Goal: Task Accomplishment & Management: Complete application form

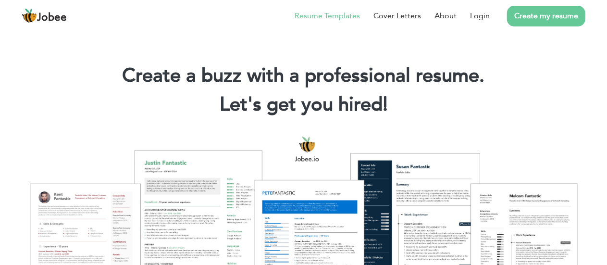
click at [316, 15] on link "Resume Templates" at bounding box center [327, 16] width 65 height 12
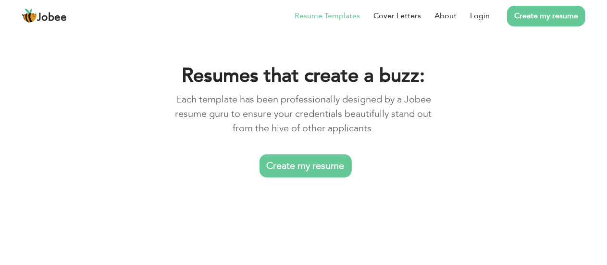
click at [312, 161] on link "Create my resume" at bounding box center [306, 165] width 92 height 23
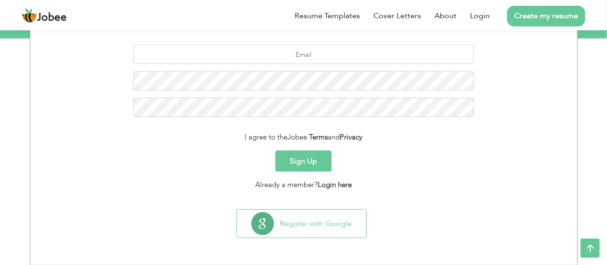
scroll to position [134, 0]
click at [304, 59] on input "text" at bounding box center [303, 54] width 341 height 19
click at [227, 195] on section "jotprabh5018 I agree to the Jobee Terms and Privacy Sign Up Already a member? L…" at bounding box center [304, 115] width 533 height 180
click at [338, 60] on input "jotprabh5018" at bounding box center [303, 54] width 341 height 19
drag, startPoint x: 243, startPoint y: 188, endPoint x: 170, endPoint y: 137, distance: 88.8
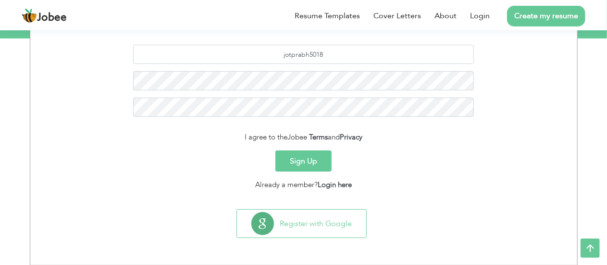
click at [170, 137] on div "I agree to the Jobee Terms and Privacy" at bounding box center [304, 137] width 533 height 11
click at [332, 53] on input "jotprabh5018" at bounding box center [303, 54] width 341 height 19
type input "jotprabh5018@gmail.com"
click at [303, 161] on button "Sign Up" at bounding box center [304, 161] width 56 height 21
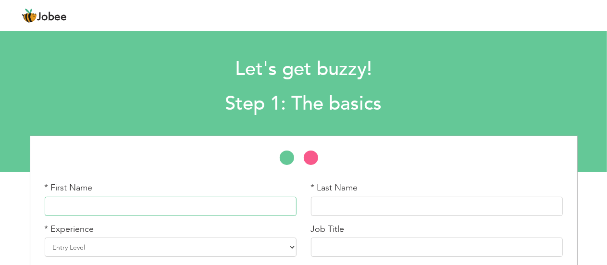
click at [173, 202] on input "text" at bounding box center [171, 206] width 252 height 19
type input "[PERSON_NAME]"
click at [328, 201] on input "text" at bounding box center [437, 206] width 252 height 19
type input "[PERSON_NAME]"
click at [254, 233] on div "* Experience Entry Level Less than 1 Year 1 Year 2 Years 3 Years 4 Years 5 Year…" at bounding box center [171, 240] width 252 height 34
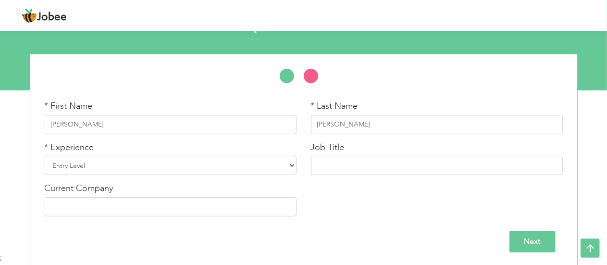
scroll to position [83, 0]
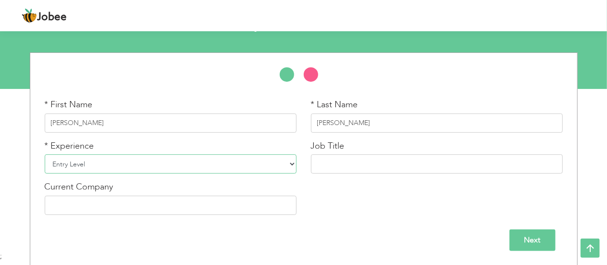
click at [258, 168] on select "Entry Level Less than 1 Year 1 Year 2 Years 3 Years 4 Years 5 Years 6 Years 7 Y…" at bounding box center [171, 163] width 252 height 19
click at [45, 154] on select "Entry Level Less than 1 Year 1 Year 2 Years 3 Years 4 Years 5 Years 6 Years 7 Y…" at bounding box center [171, 163] width 252 height 19
click at [230, 164] on select "Entry Level Less than 1 Year 1 Year 2 Years 3 Years 4 Years 5 Years 6 Years 7 Y…" at bounding box center [171, 163] width 252 height 19
select select "4"
click at [45, 154] on select "Entry Level Less than 1 Year 1 Year 2 Years 3 Years 4 Years 5 Years 6 Years 7 Y…" at bounding box center [171, 163] width 252 height 19
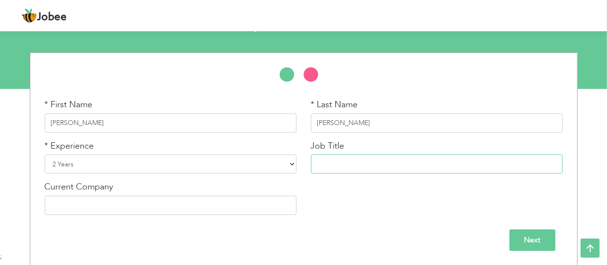
click at [364, 162] on input "text" at bounding box center [437, 163] width 252 height 19
type input "technician"
click at [194, 204] on input "text" at bounding box center [171, 205] width 252 height 19
type input "bell"
click at [535, 236] on input "Next" at bounding box center [533, 240] width 46 height 22
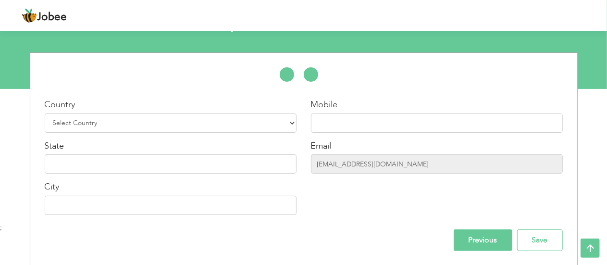
click at [389, 140] on div "Email [EMAIL_ADDRESS][DOMAIN_NAME]" at bounding box center [437, 157] width 252 height 34
click at [281, 126] on select "Select Country [GEOGRAPHIC_DATA] [GEOGRAPHIC_DATA] [GEOGRAPHIC_DATA] [US_STATE]…" at bounding box center [171, 122] width 252 height 19
select select "38"
click at [45, 113] on select "Select Country [GEOGRAPHIC_DATA] [GEOGRAPHIC_DATA] [GEOGRAPHIC_DATA] [US_STATE]…" at bounding box center [171, 122] width 252 height 19
click at [336, 118] on input "text" at bounding box center [437, 122] width 252 height 19
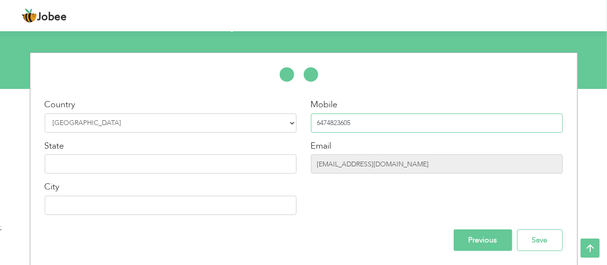
type input "6474823605"
click at [246, 164] on input "text" at bounding box center [171, 163] width 252 height 19
type input "[GEOGRAPHIC_DATA]"
click at [148, 210] on input "text" at bounding box center [171, 205] width 252 height 19
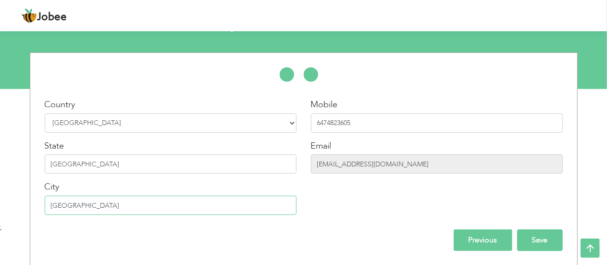
type input "[GEOGRAPHIC_DATA]"
click at [556, 237] on input "Save" at bounding box center [540, 240] width 46 height 22
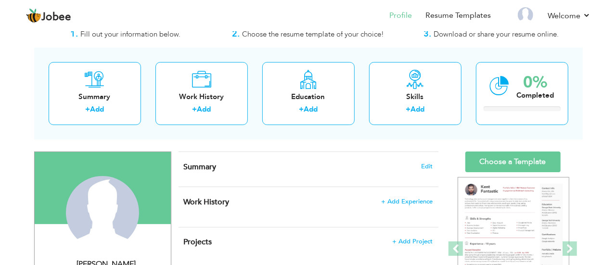
scroll to position [38, 0]
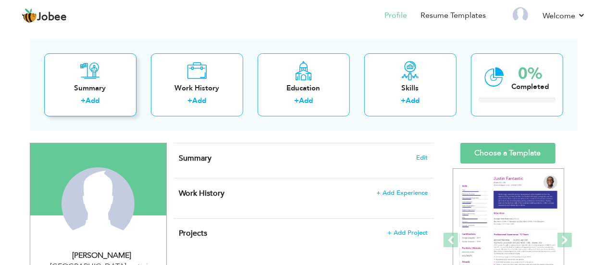
click at [97, 91] on div "Summary" at bounding box center [90, 88] width 77 height 10
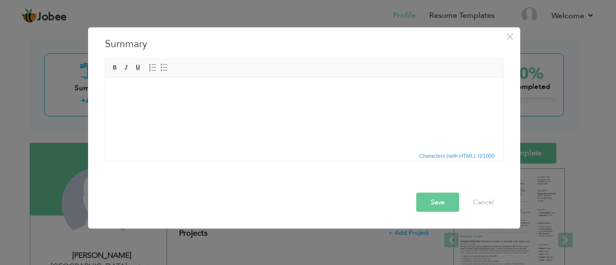
click at [14, 92] on div "× Summary Rich Text Editor, summaryEditor Editor toolbars Basic Styles Bold Ita…" at bounding box center [308, 132] width 616 height 265
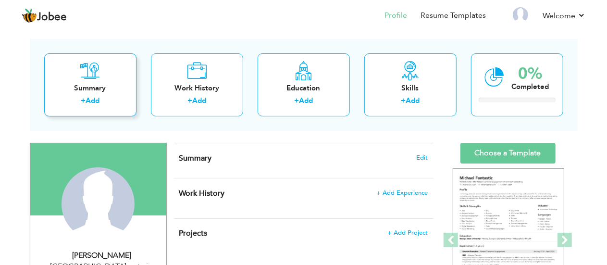
click at [120, 92] on div "Summary" at bounding box center [90, 88] width 77 height 10
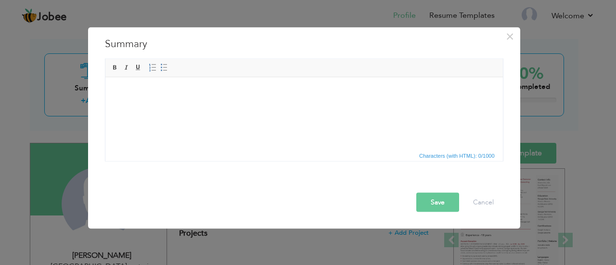
click at [116, 91] on body at bounding box center [303, 92] width 378 height 10
click at [128, 92] on body at bounding box center [303, 92] width 378 height 10
drag, startPoint x: 128, startPoint y: 92, endPoint x: 120, endPoint y: 100, distance: 10.5
click at [120, 100] on html at bounding box center [303, 91] width 397 height 29
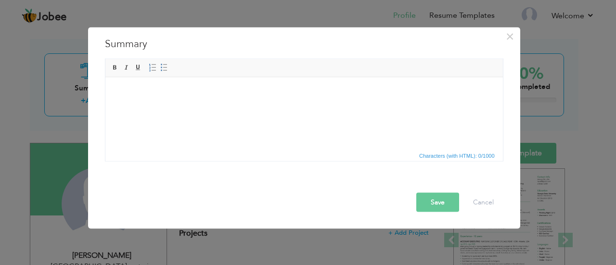
drag, startPoint x: 120, startPoint y: 100, endPoint x: 322, endPoint y: 141, distance: 205.8
click at [322, 106] on html at bounding box center [303, 91] width 397 height 29
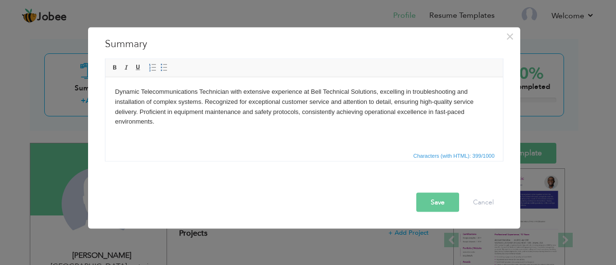
click at [434, 206] on button "Save" at bounding box center [437, 201] width 43 height 19
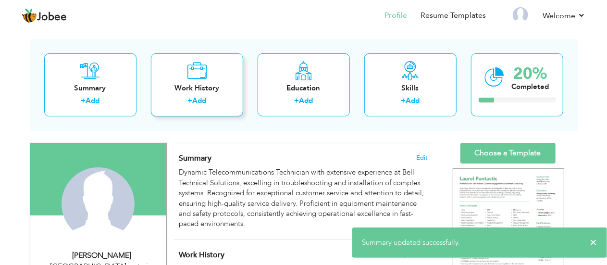
click at [204, 99] on link "Add" at bounding box center [199, 101] width 14 height 10
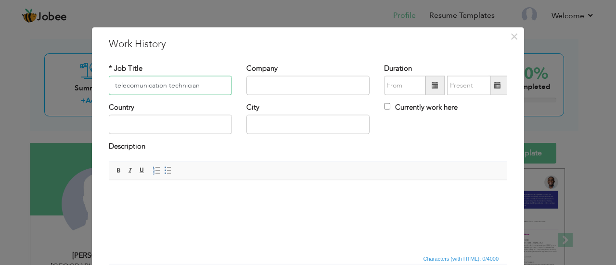
type input "telecomunication technician"
click at [297, 89] on input "text" at bounding box center [307, 85] width 123 height 19
type input "bell"
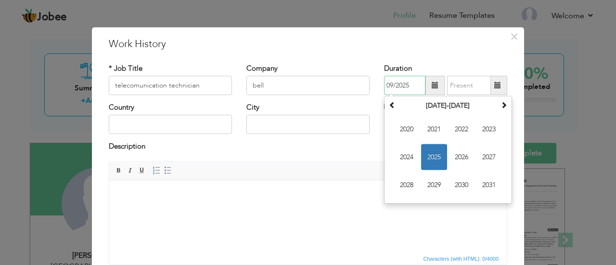
click at [390, 89] on input "09/2025" at bounding box center [404, 85] width 41 height 19
click at [434, 123] on span "2021" at bounding box center [434, 129] width 26 height 26
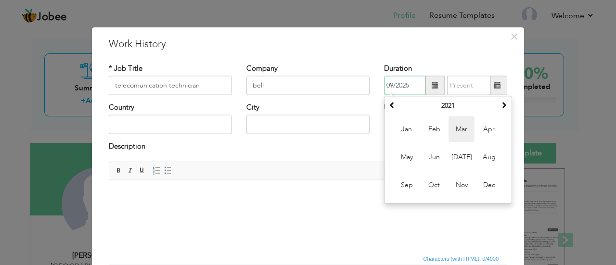
click at [451, 133] on span "Mar" at bounding box center [461, 129] width 26 height 26
type input "03/2021"
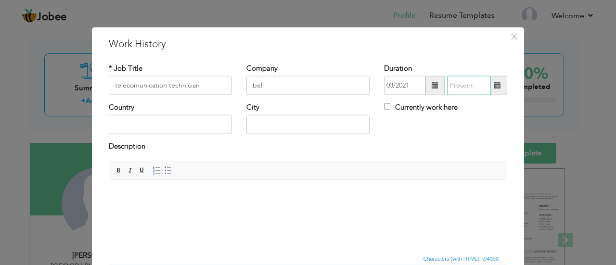
type input "09/2025"
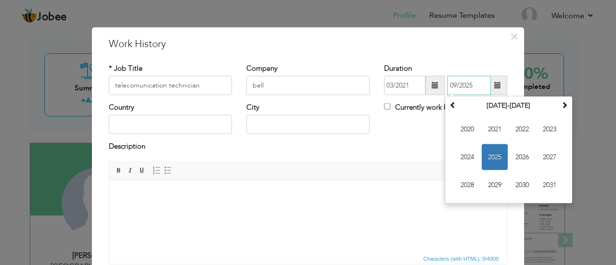
click at [466, 84] on input "09/2025" at bounding box center [469, 85] width 44 height 19
click at [497, 157] on span "2025" at bounding box center [494, 157] width 26 height 26
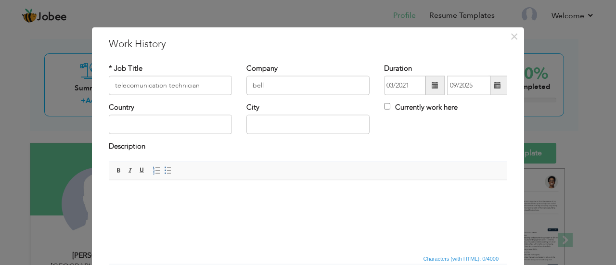
click at [404, 136] on div "Country City Currently work here" at bounding box center [307, 121] width 413 height 39
click at [378, 102] on div "Currently work here" at bounding box center [446, 112] width 138 height 20
click at [384, 106] on input "Currently work here" at bounding box center [387, 106] width 6 height 6
checkbox input "true"
click at [378, 106] on div "Currently work here" at bounding box center [446, 112] width 138 height 20
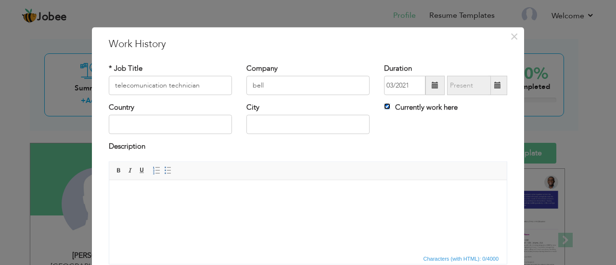
click at [384, 106] on input "Currently work here" at bounding box center [387, 106] width 6 height 6
checkbox input "false"
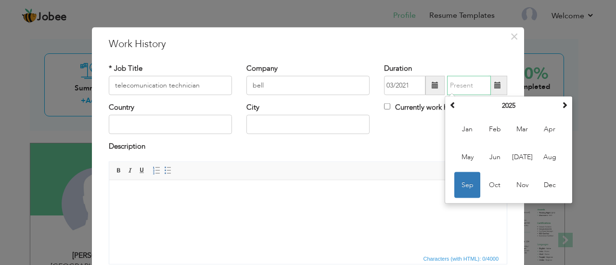
click at [449, 85] on input "text" at bounding box center [469, 85] width 44 height 19
click at [466, 177] on span "Sep" at bounding box center [467, 185] width 26 height 26
type input "09/2025"
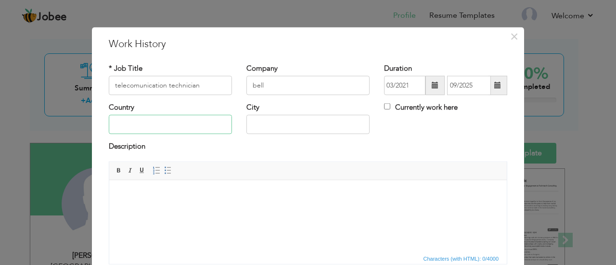
click at [183, 127] on input "text" at bounding box center [170, 124] width 123 height 19
type input "canada"
click at [266, 124] on input "text" at bounding box center [307, 124] width 123 height 19
click at [358, 209] on html at bounding box center [307, 194] width 397 height 29
click at [299, 129] on input "waterloo" at bounding box center [307, 124] width 123 height 19
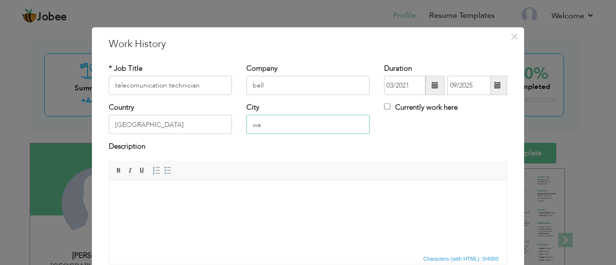
type input "w"
type input "stratford"
click at [283, 152] on div "Description" at bounding box center [308, 147] width 398 height 13
click at [198, 209] on html at bounding box center [307, 194] width 397 height 29
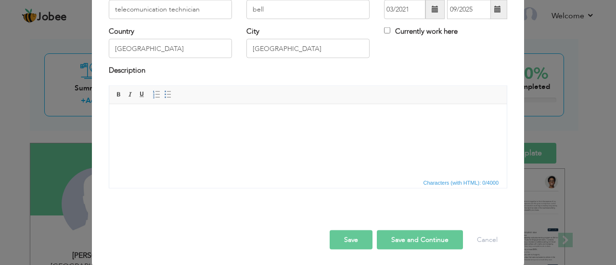
click at [424, 239] on button "Save and Continue" at bounding box center [420, 239] width 86 height 19
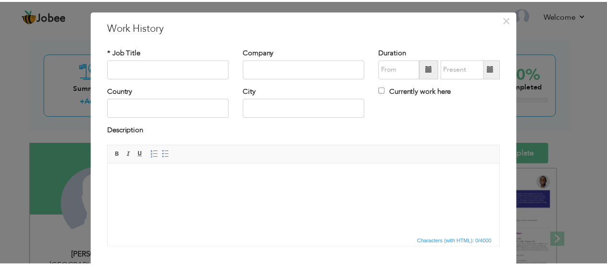
scroll to position [0, 0]
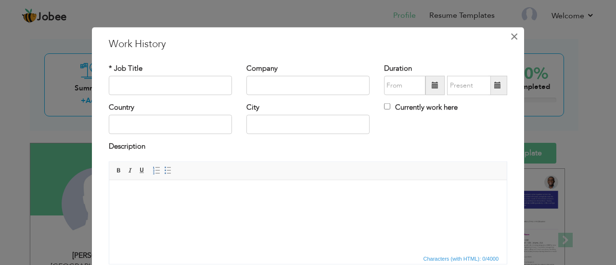
click at [510, 32] on span "×" at bounding box center [514, 35] width 8 height 17
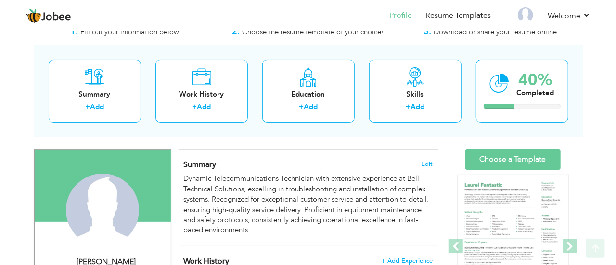
scroll to position [31, 0]
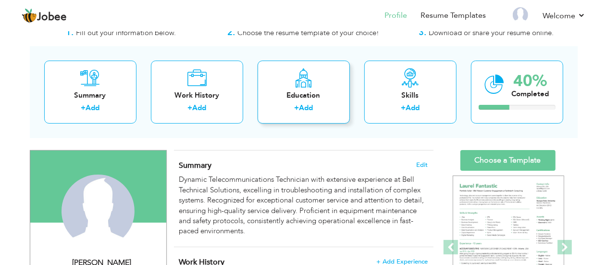
click at [312, 88] on div "Education + Add" at bounding box center [304, 92] width 92 height 63
radio input "true"
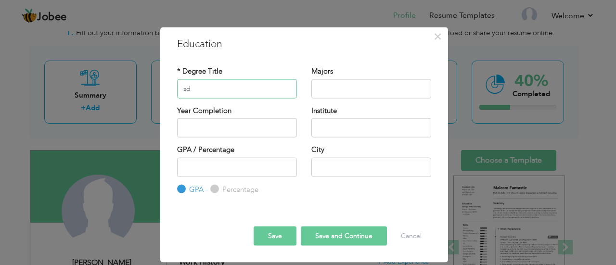
type input "s"
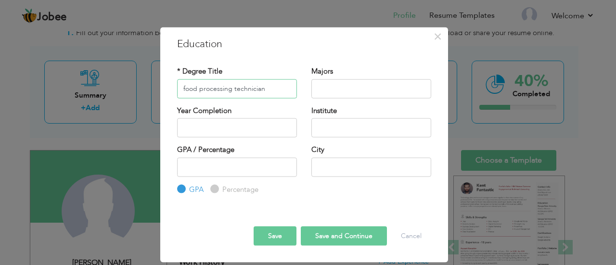
type input "food processing technician"
click at [388, 83] on input "text" at bounding box center [371, 88] width 120 height 19
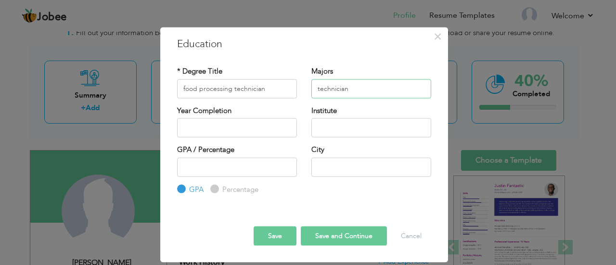
type input "technician"
click at [264, 136] on input "2025" at bounding box center [237, 127] width 120 height 19
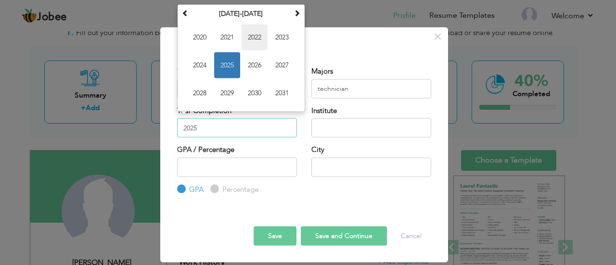
click at [257, 36] on span "2022" at bounding box center [254, 37] width 26 height 26
type input "2022"
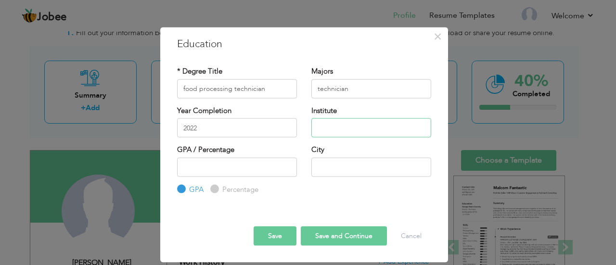
click at [323, 125] on input "text" at bounding box center [371, 127] width 120 height 19
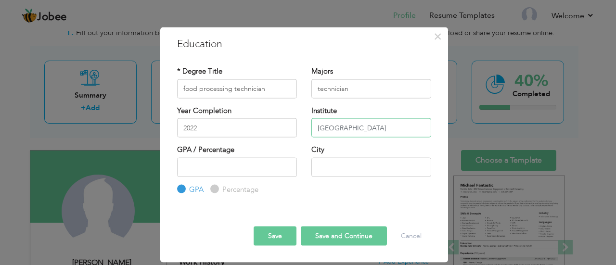
type input "conestoga college"
click at [241, 160] on input "number" at bounding box center [237, 166] width 120 height 19
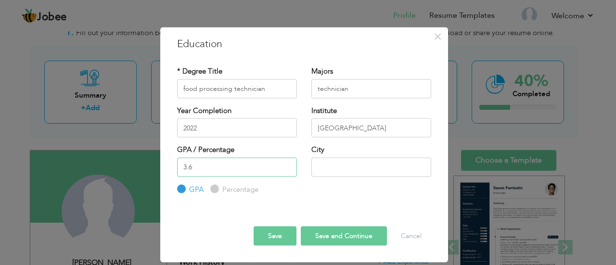
type input "3.6"
click at [325, 176] on input "text" at bounding box center [371, 166] width 120 height 19
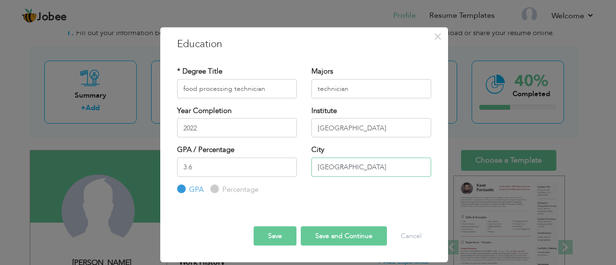
type input "cambridge"
click at [271, 232] on button "Save" at bounding box center [274, 236] width 43 height 19
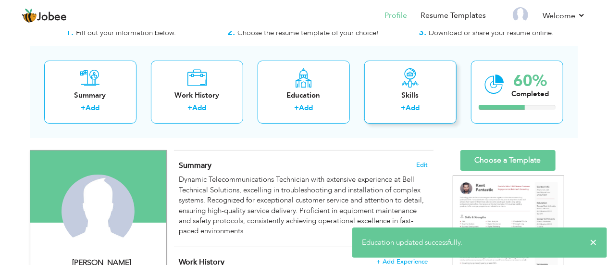
click at [421, 96] on div "Skills" at bounding box center [410, 95] width 77 height 10
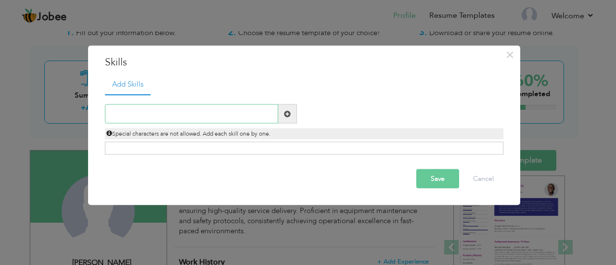
click at [236, 113] on input "text" at bounding box center [191, 113] width 173 height 19
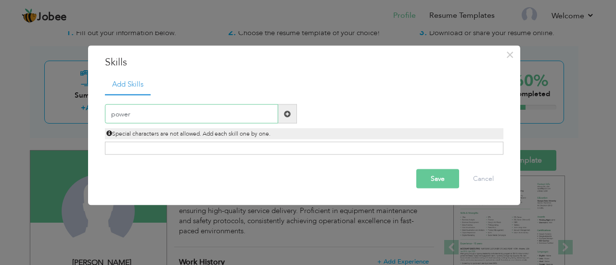
type input "power"
click at [287, 115] on span at bounding box center [287, 113] width 7 height 7
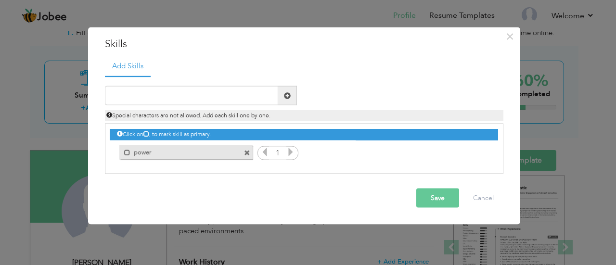
click at [248, 151] on span at bounding box center [247, 153] width 6 height 6
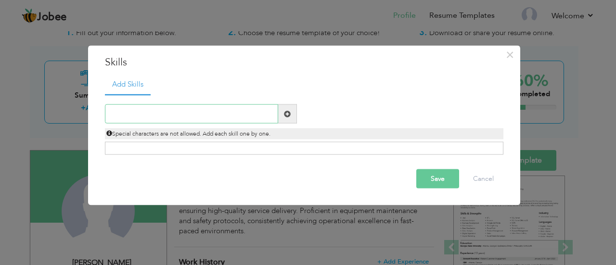
click at [162, 116] on input "text" at bounding box center [191, 113] width 173 height 19
type input "p"
click at [156, 110] on input "text" at bounding box center [191, 113] width 173 height 19
paste input "Attention to detail * Works Well Under Pressure *"
type input "Attention to detail * Works Well Under Pressure *"
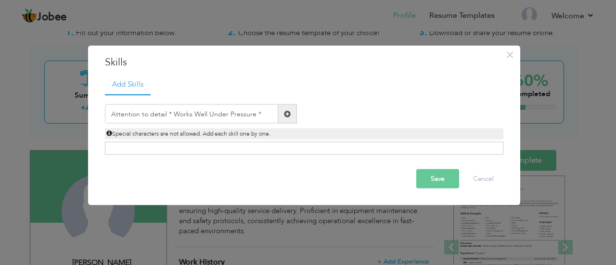
click at [286, 116] on span at bounding box center [287, 113] width 7 height 7
click at [157, 147] on div "Click on , to mark skill as primary." at bounding box center [304, 148] width 398 height 13
click at [139, 148] on div "Click on , to mark skill as primary." at bounding box center [304, 148] width 398 height 13
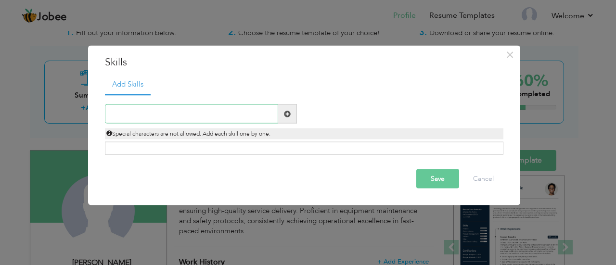
paste input "Attention to detail * Works Well Under Pressure *"
click at [174, 116] on input "Attention to detail * Works Well Under Pressure *" at bounding box center [191, 113] width 173 height 19
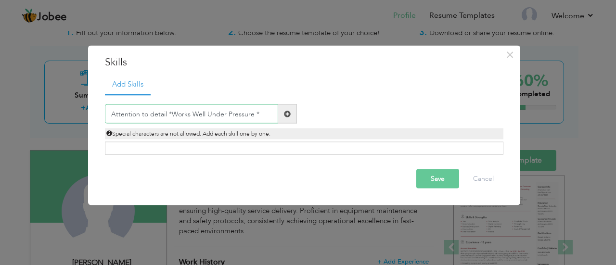
type input "Attention to detail Works Well Under Pressure *"
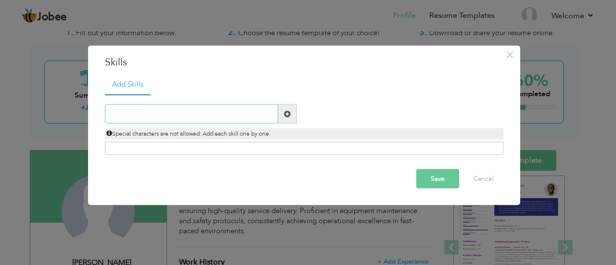
paste input "Attention to detail * Works Well Under Pressure *"
click at [176, 118] on input "Attention to detail * Works Well Under Pressure *" at bounding box center [191, 113] width 173 height 19
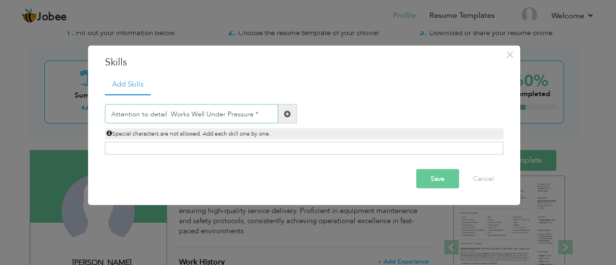
click at [256, 113] on input "Attention to detail Works Well Under Pressure *" at bounding box center [191, 113] width 173 height 19
type input "Attention to detail Works Well Under Pressure"
click at [292, 124] on div "Special characters are not allowed. Add each skill one by one." at bounding box center [304, 132] width 413 height 16
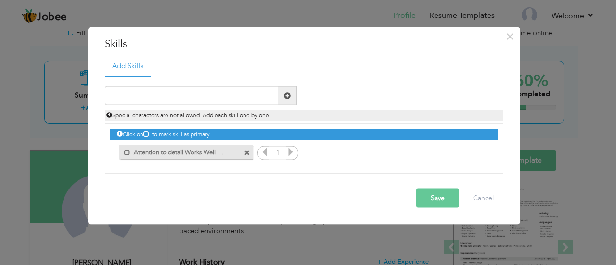
click at [248, 152] on div "Click on , to mark skill as primary." at bounding box center [304, 149] width 398 height 50
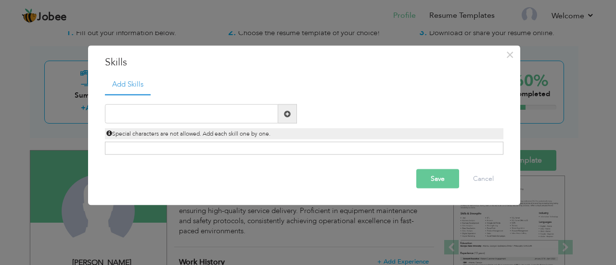
click at [283, 120] on span at bounding box center [287, 113] width 19 height 19
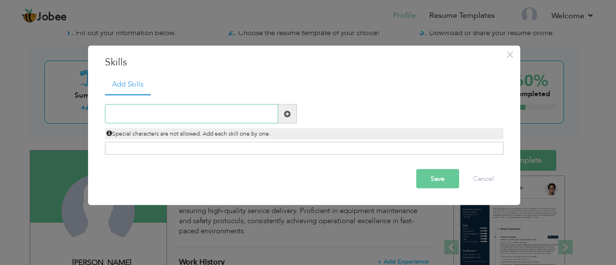
paste input "Attention to detail * Works Well Under Pressure *"
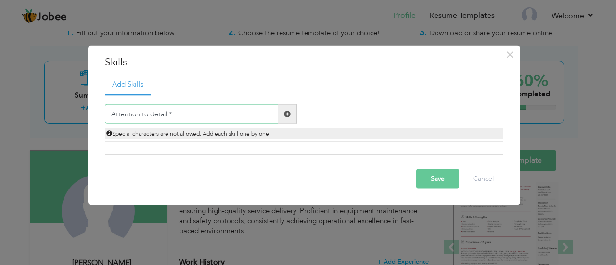
type input "Attention to detail"
click at [294, 128] on div "Special characters are not allowed. Add each skill one by one." at bounding box center [304, 133] width 398 height 11
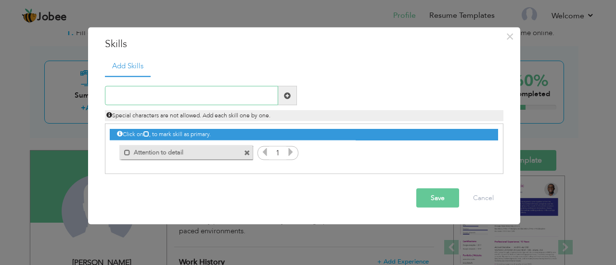
click at [125, 92] on input "text" at bounding box center [191, 95] width 173 height 19
click at [126, 93] on input "text" at bounding box center [191, 95] width 173 height 19
paste input "Works Well Under Pressure"
type input "Works Well Under Pressure"
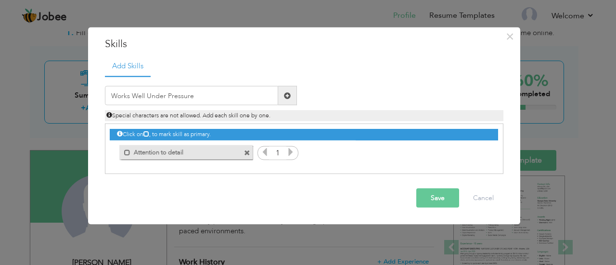
click at [283, 99] on span at bounding box center [287, 95] width 19 height 19
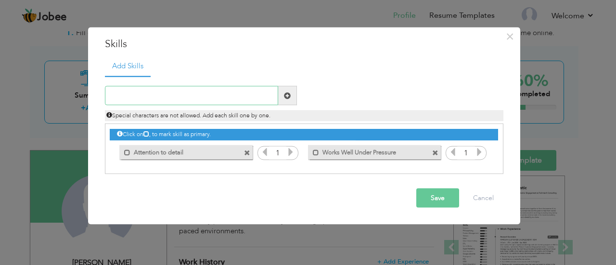
click at [155, 95] on input "text" at bounding box center [191, 95] width 173 height 19
paste input "Power Tools and Equipment"
type input "Power Tools and Equipment"
click at [287, 94] on span at bounding box center [287, 95] width 7 height 7
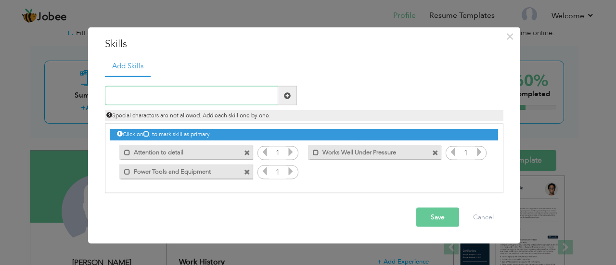
click at [179, 93] on input "text" at bounding box center [191, 95] width 173 height 19
paste input "Installation and repair"
type input "Installation and repair"
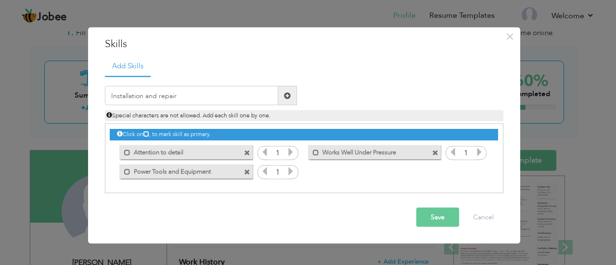
click at [282, 92] on span at bounding box center [287, 95] width 19 height 19
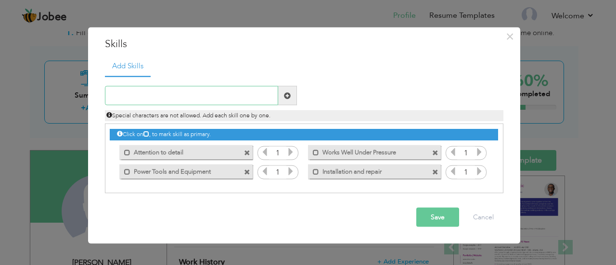
click at [163, 90] on input "text" at bounding box center [191, 95] width 173 height 19
click at [138, 96] on input "text" at bounding box center [191, 95] width 173 height 19
click at [128, 96] on input "text" at bounding box center [191, 95] width 173 height 19
paste input "Equipment maintenance"
type input "Equipment maintenance"
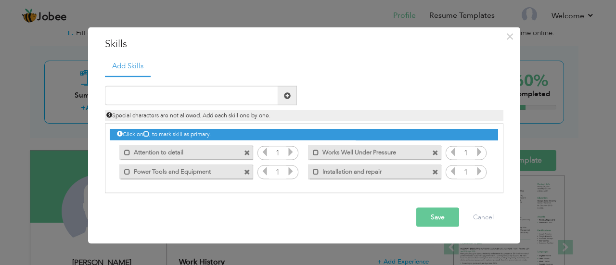
click at [288, 101] on span at bounding box center [287, 95] width 19 height 19
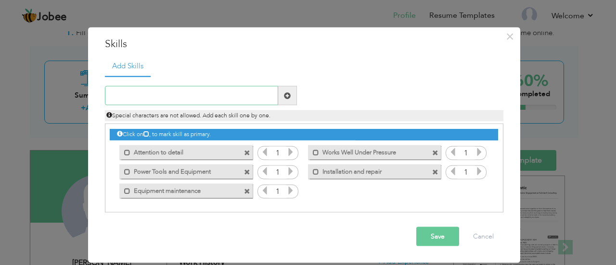
click at [156, 93] on input "text" at bounding box center [191, 95] width 173 height 19
paste input "Deadline oriented"
type input "Deadline oriented"
click at [289, 96] on span at bounding box center [287, 95] width 7 height 7
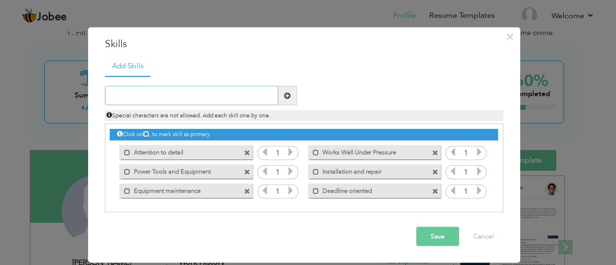
paste input "Problem-solving"
type input "Problem-solving"
click at [286, 95] on span at bounding box center [287, 95] width 7 height 7
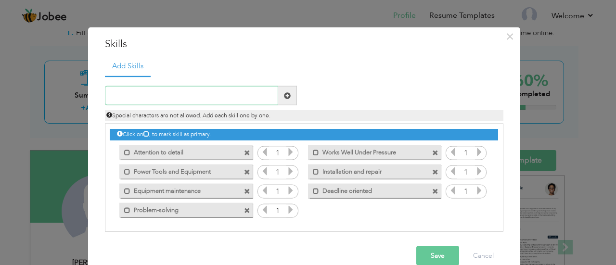
click at [161, 97] on input "text" at bounding box center [191, 95] width 173 height 19
click at [133, 97] on input "text" at bounding box center [191, 95] width 173 height 19
paste input "Health and safety regulations"
type input "Health and safety regulations"
click at [284, 98] on span at bounding box center [287, 95] width 7 height 7
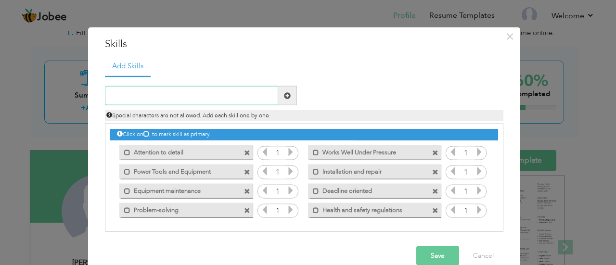
paste input "Customer service"
type input "Customer service"
click at [286, 95] on span at bounding box center [287, 95] width 7 height 7
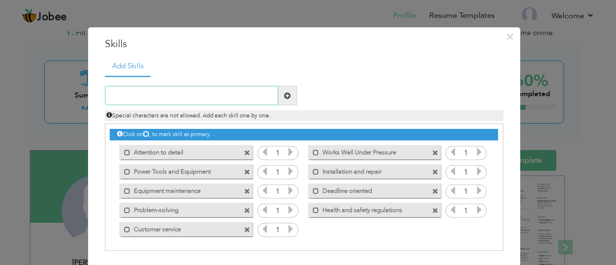
click at [125, 98] on input "text" at bounding box center [191, 95] width 173 height 19
paste input "Multitasking and organization"
type input "Multitasking and organization"
click at [284, 94] on span at bounding box center [287, 95] width 7 height 7
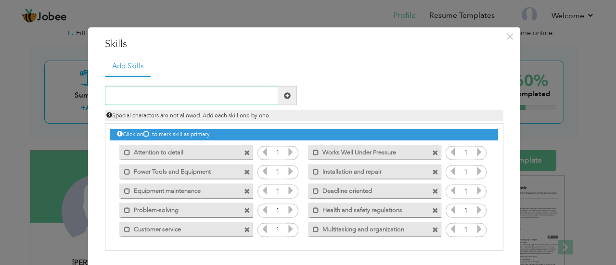
paste input "Troubleshooting"
type input "Troubleshooting"
click at [284, 97] on span at bounding box center [287, 95] width 7 height 7
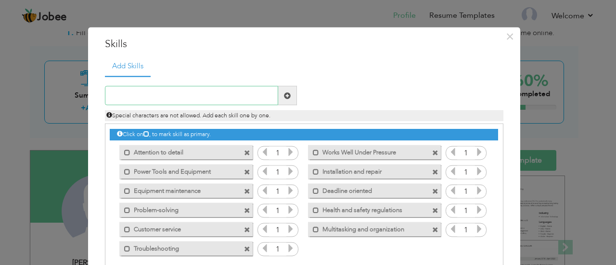
click at [155, 93] on input "text" at bounding box center [191, 95] width 173 height 19
click at [134, 95] on input "text" at bounding box center [191, 95] width 173 height 19
paste input "Maintenance and repairs"
type input "Maintenance and repairs"
click at [288, 89] on span at bounding box center [287, 95] width 19 height 19
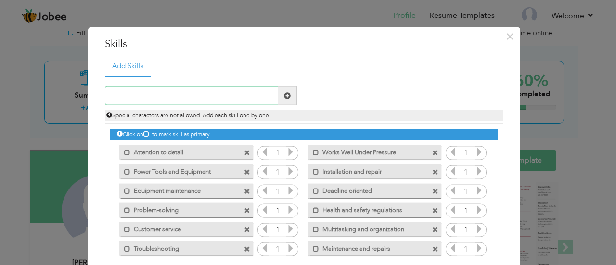
paste input "System troubleshooting"
type input "System troubleshooting"
click at [284, 97] on span at bounding box center [287, 95] width 7 height 7
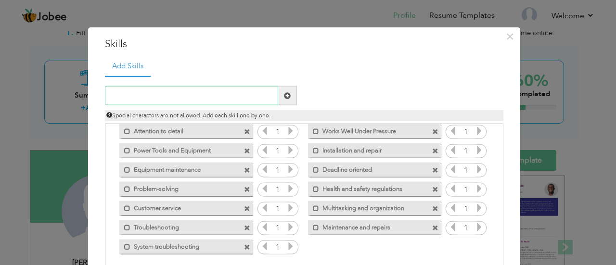
click at [183, 94] on input "text" at bounding box center [191, 95] width 173 height 19
paste input "Blueprint reading"
type input "Blueprint reading"
click at [282, 101] on span at bounding box center [287, 95] width 19 height 19
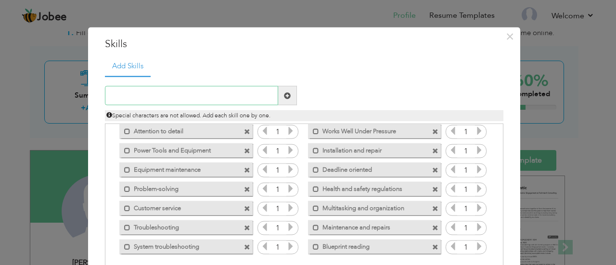
click at [125, 98] on input "text" at bounding box center [191, 95] width 173 height 19
paste input "Equipment operation"
type input "Equipment operation"
click at [284, 97] on span at bounding box center [287, 95] width 7 height 7
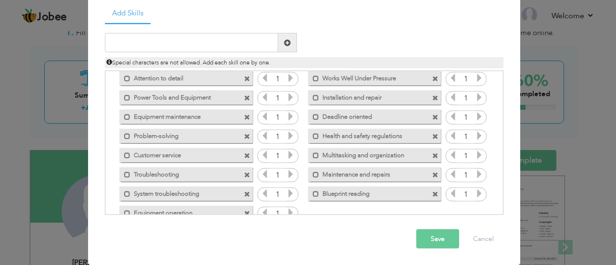
scroll to position [40, 0]
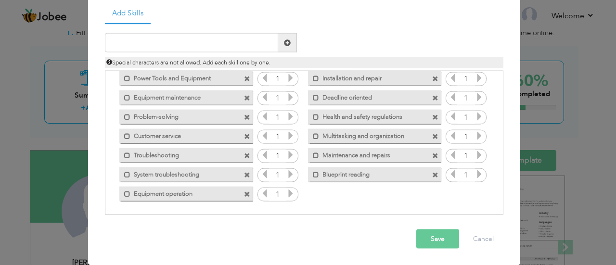
click at [0, 0] on span "button" at bounding box center [0, 0] width 0 height 0
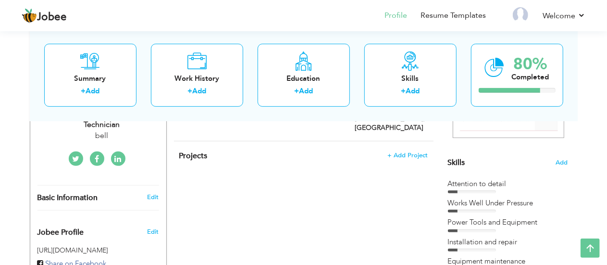
scroll to position [242, 0]
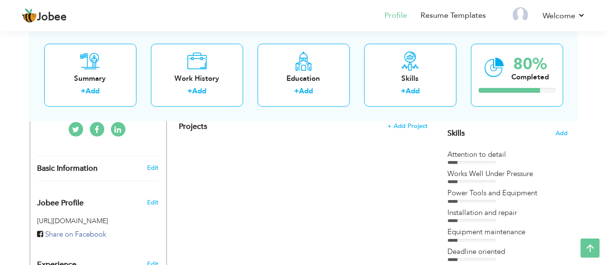
click at [485, 154] on div "Attention to detail" at bounding box center [508, 155] width 120 height 10
click at [480, 159] on div "Attention to detail" at bounding box center [508, 157] width 120 height 14
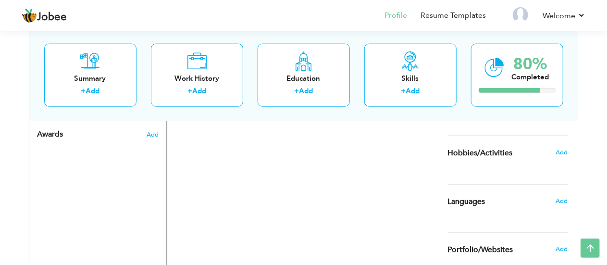
scroll to position [558, 0]
click at [528, 69] on div "80%" at bounding box center [531, 64] width 38 height 16
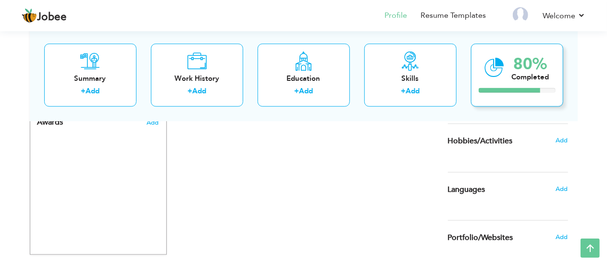
scroll to position [591, 0]
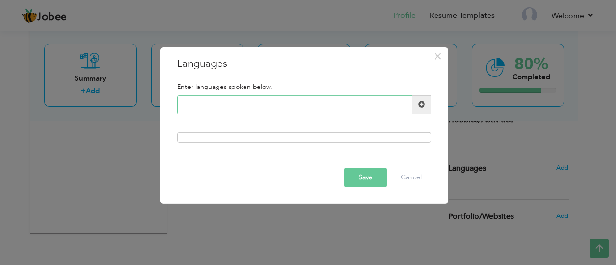
click at [201, 104] on input "text" at bounding box center [294, 104] width 235 height 19
type input "s"
type input "English"
click at [423, 113] on div "Enter languages spoken below. Please enter a valid language." at bounding box center [304, 113] width 268 height 75
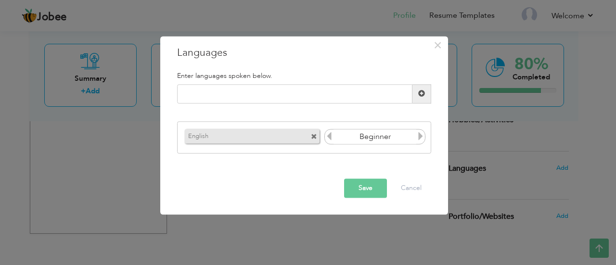
click at [424, 137] on icon at bounding box center [420, 136] width 9 height 9
click at [425, 132] on icon at bounding box center [420, 136] width 9 height 9
click at [421, 138] on icon at bounding box center [420, 136] width 9 height 9
click at [422, 137] on icon at bounding box center [420, 136] width 9 height 9
click at [420, 139] on icon at bounding box center [420, 136] width 9 height 9
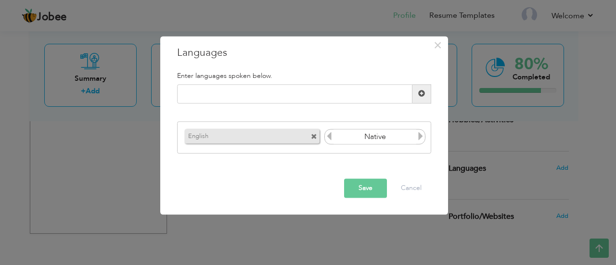
click at [414, 139] on input "Beginner" at bounding box center [374, 137] width 83 height 14
click at [422, 140] on icon at bounding box center [420, 136] width 9 height 9
click at [321, 97] on input "text" at bounding box center [294, 93] width 235 height 19
type input "e"
type input "punjabi"
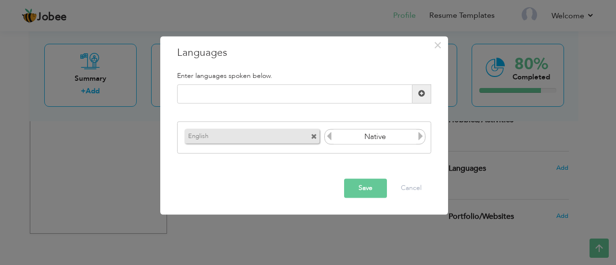
click at [424, 92] on span at bounding box center [421, 93] width 19 height 19
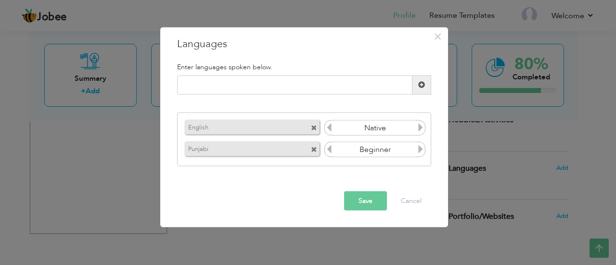
click at [418, 148] on icon at bounding box center [420, 149] width 9 height 9
click at [414, 152] on input "Beginner" at bounding box center [374, 149] width 83 height 14
click at [416, 149] on icon at bounding box center [420, 149] width 9 height 9
click at [419, 150] on icon at bounding box center [420, 149] width 9 height 9
click at [416, 151] on input "Beginner" at bounding box center [374, 149] width 83 height 14
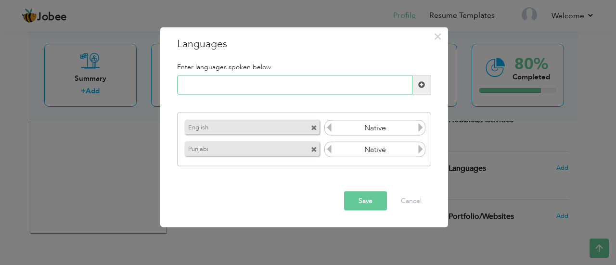
click at [308, 85] on input "text" at bounding box center [294, 84] width 235 height 19
type input "h"
type input "Hindi"
click at [419, 83] on span at bounding box center [421, 84] width 7 height 7
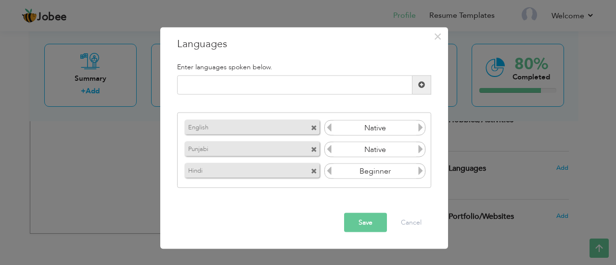
click at [425, 172] on icon at bounding box center [420, 170] width 9 height 9
click at [423, 170] on icon at bounding box center [420, 170] width 9 height 9
click at [425, 175] on icon at bounding box center [420, 170] width 9 height 9
click at [296, 81] on input "text" at bounding box center [294, 84] width 235 height 19
type input "french"
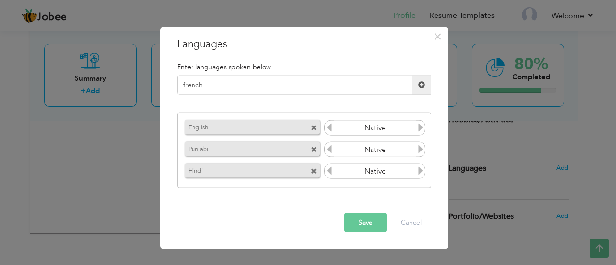
click at [419, 88] on span at bounding box center [421, 84] width 19 height 19
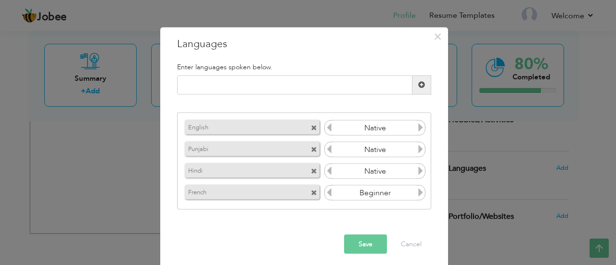
click at [0, 0] on span "button" at bounding box center [0, 0] width 0 height 0
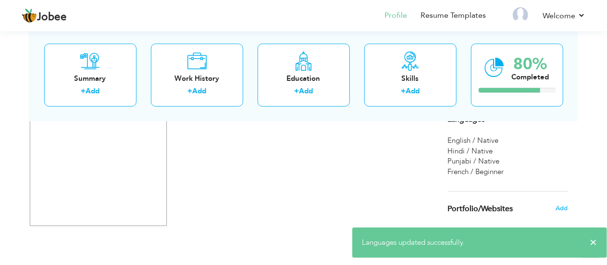
scroll to position [640, 0]
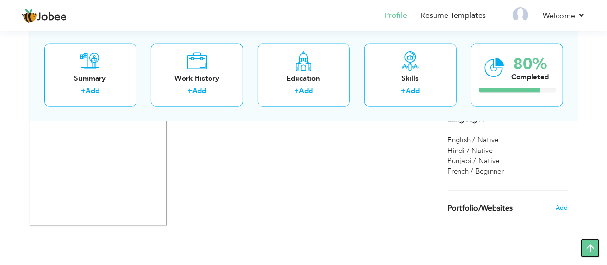
click at [587, 247] on icon at bounding box center [590, 248] width 19 height 19
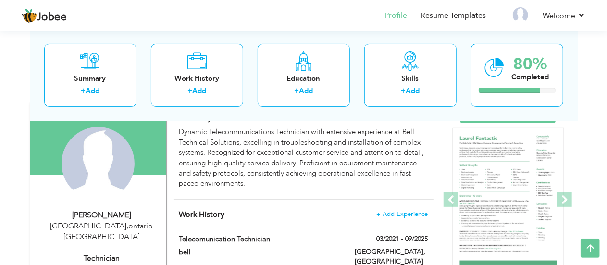
scroll to position [78, 0]
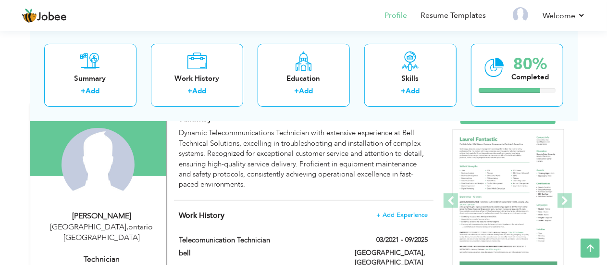
click at [567, 201] on span at bounding box center [565, 200] width 14 height 14
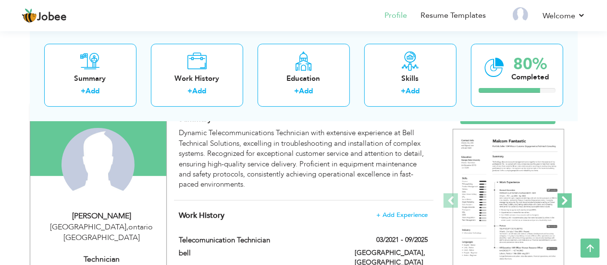
click at [565, 200] on span at bounding box center [565, 200] width 14 height 14
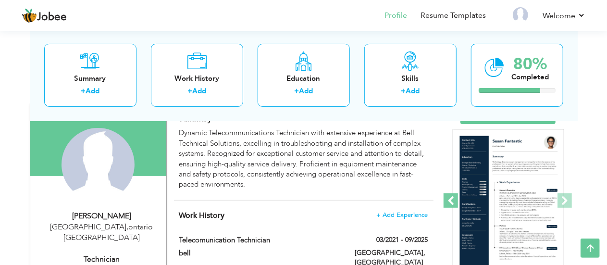
click at [450, 203] on span at bounding box center [451, 200] width 14 height 14
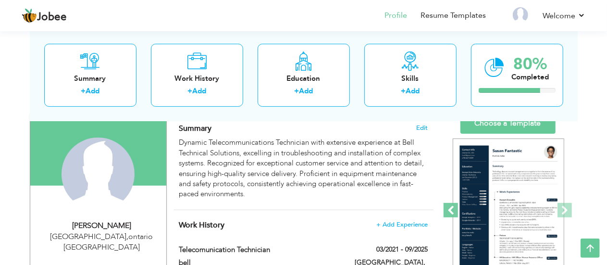
scroll to position [67, 0]
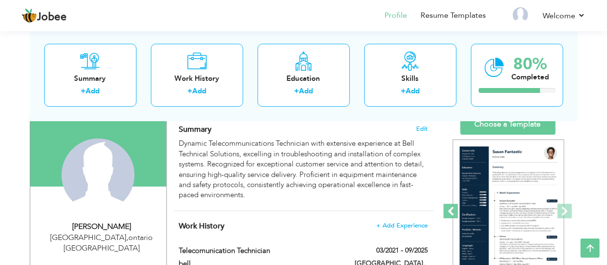
click at [565, 215] on span at bounding box center [565, 211] width 14 height 14
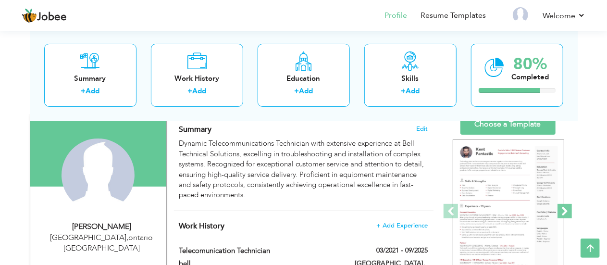
click at [567, 214] on span at bounding box center [565, 211] width 14 height 14
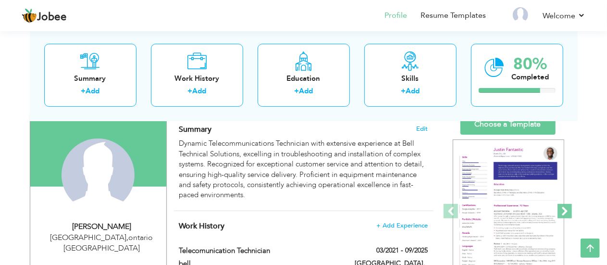
click at [567, 212] on span at bounding box center [565, 211] width 14 height 14
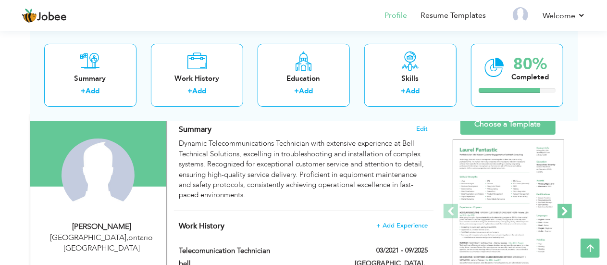
click at [566, 211] on span at bounding box center [565, 211] width 14 height 14
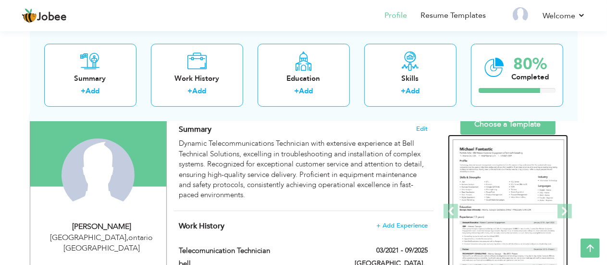
click at [529, 224] on img at bounding box center [509, 211] width 112 height 144
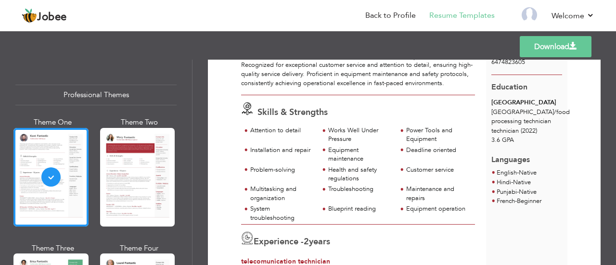
scroll to position [151, 0]
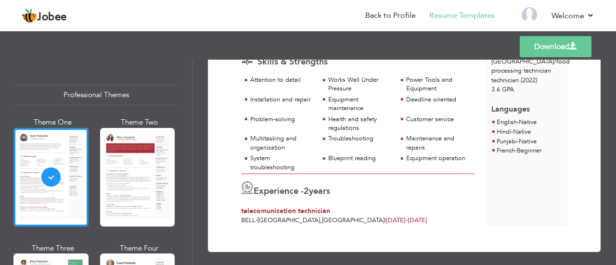
click at [139, 193] on div "Professional Themes Theme One Theme Two Theme Three Theme Four" at bounding box center [308, 162] width 616 height 205
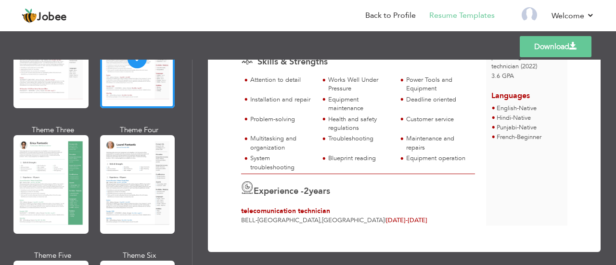
scroll to position [119, 0]
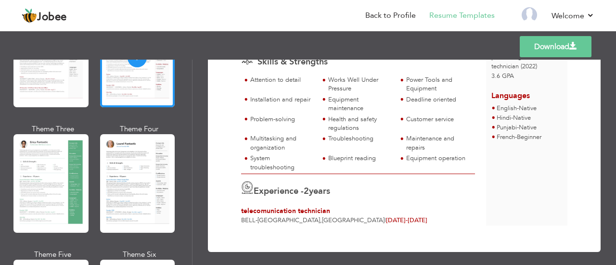
click at [44, 193] on div "Professional Themes Theme One Theme Two Theme Three Theme Four" at bounding box center [308, 162] width 616 height 205
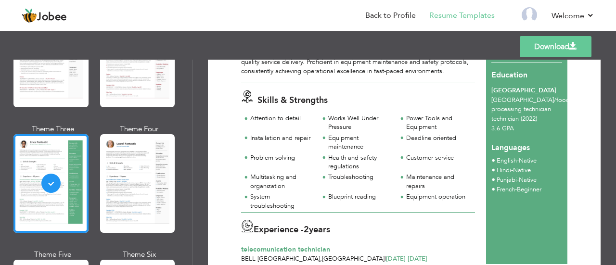
scroll to position [151, 0]
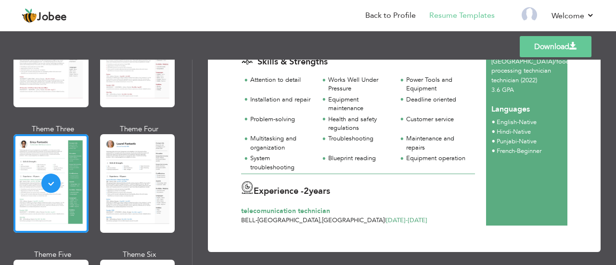
click at [126, 200] on div "Professional Themes Theme One Theme Two Theme Three Theme Four" at bounding box center [308, 162] width 616 height 205
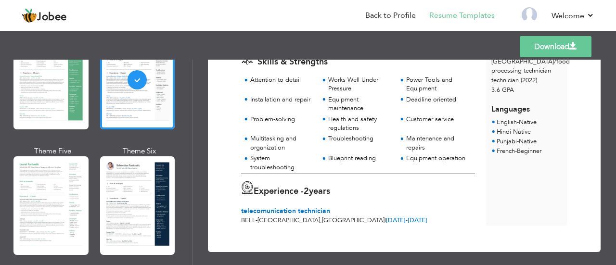
scroll to position [225, 0]
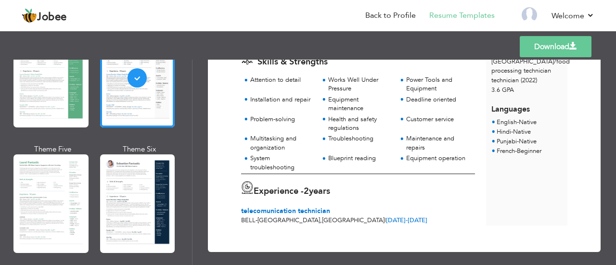
click at [41, 207] on div "Professional Themes Theme One Theme Two Theme Three Theme Four" at bounding box center [308, 162] width 616 height 205
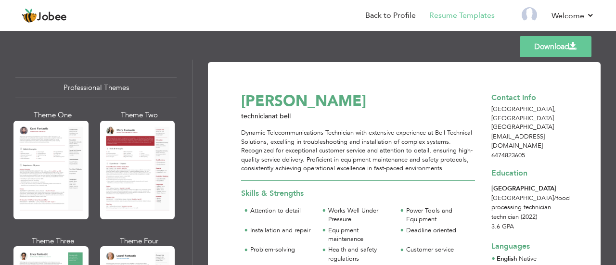
scroll to position [0, 0]
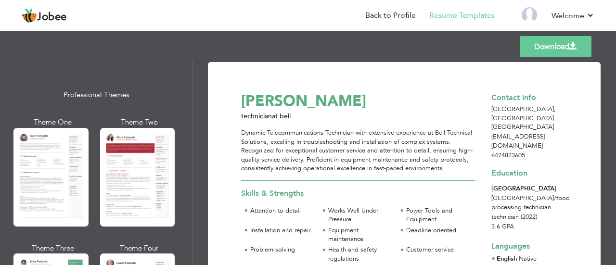
click at [52, 188] on div "Professional Themes Theme One Theme Two Theme Three Theme Four" at bounding box center [308, 162] width 616 height 205
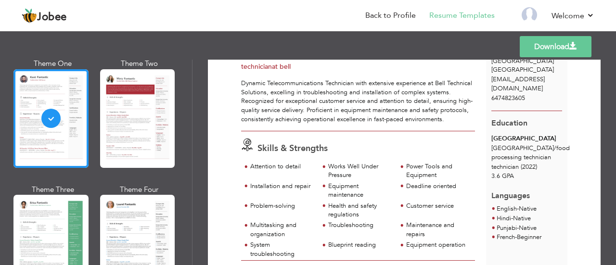
scroll to position [75, 0]
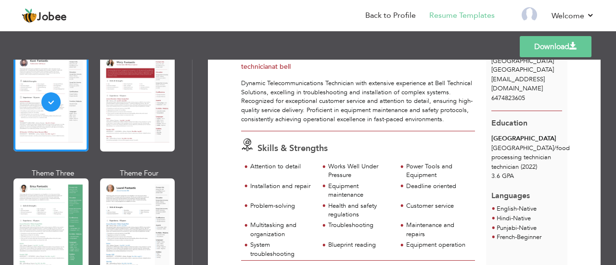
click at [48, 209] on div "Professional Themes Theme One Theme Two Theme Three Theme Four" at bounding box center [308, 162] width 616 height 205
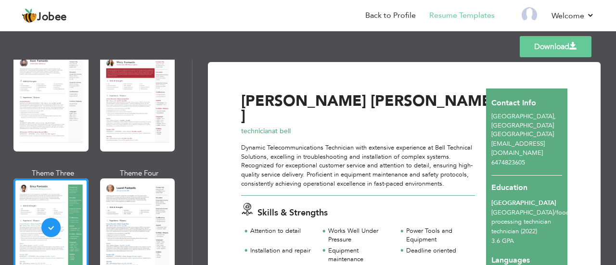
click at [120, 231] on div "Professional Themes Theme One Theme Two Theme Three Theme Four" at bounding box center [308, 162] width 616 height 205
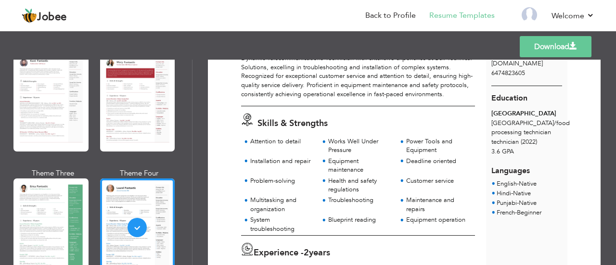
scroll to position [151, 0]
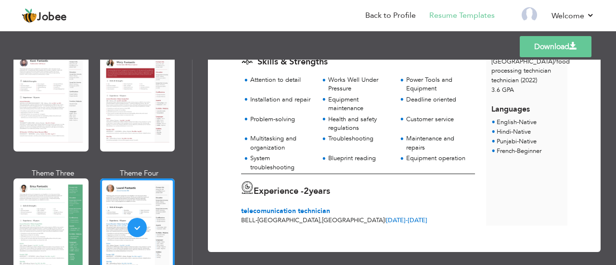
click at [125, 106] on div "Professional Themes Theme One Theme Two Theme Three Theme Four" at bounding box center [308, 162] width 616 height 205
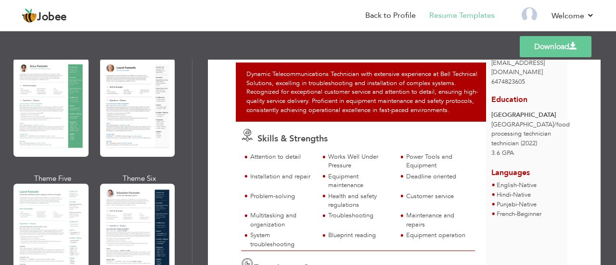
scroll to position [199, 0]
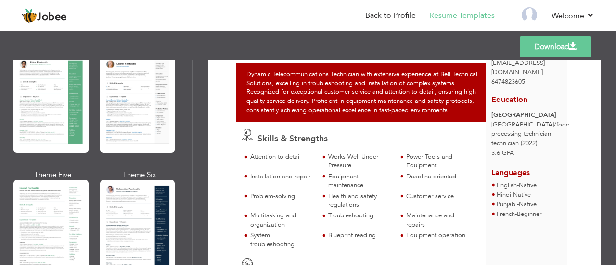
click at [53, 212] on div "Professional Themes Theme One Theme Two Theme Three Theme Four" at bounding box center [308, 162] width 616 height 205
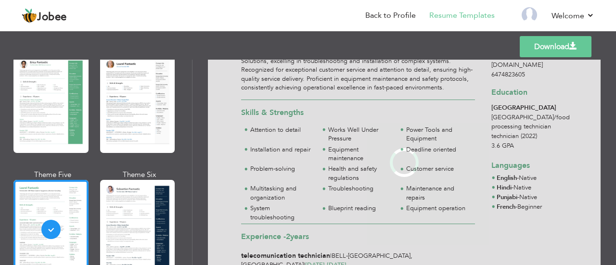
scroll to position [0, 0]
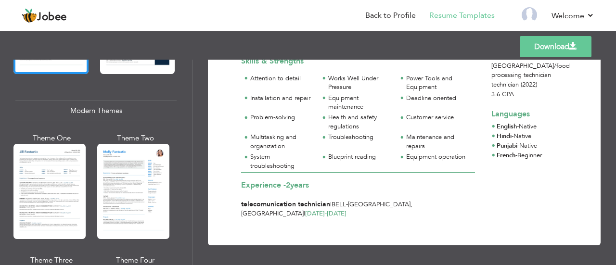
click at [45, 198] on div "Professional Themes Theme One Theme Two Theme Three Theme Four" at bounding box center [308, 162] width 616 height 205
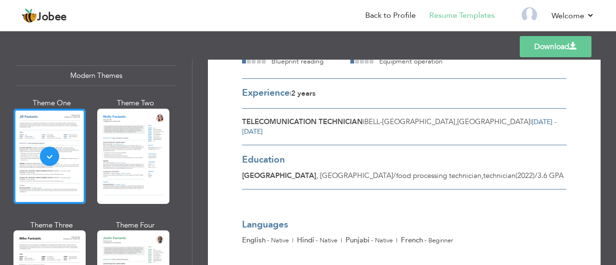
scroll to position [442, 0]
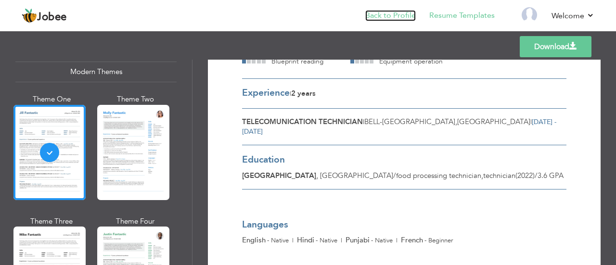
click at [395, 16] on link "Back to Profile" at bounding box center [390, 15] width 50 height 11
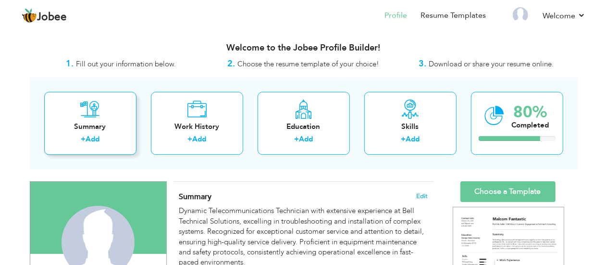
click at [67, 134] on div "+ Add" at bounding box center [90, 140] width 77 height 13
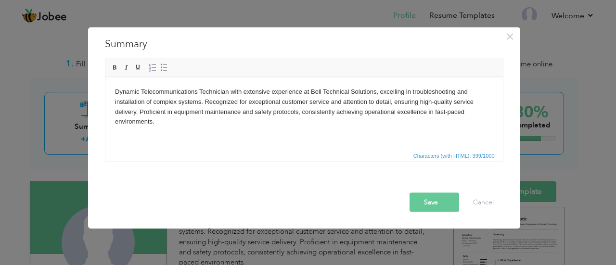
click at [436, 204] on button "Save" at bounding box center [434, 201] width 50 height 19
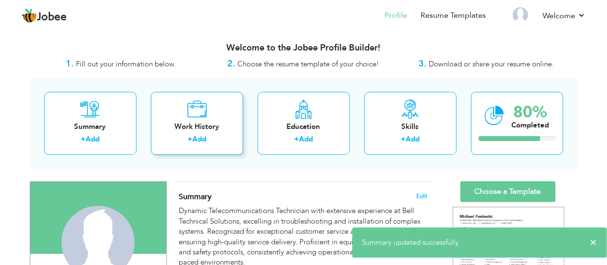
click at [183, 111] on div "Work History + Add" at bounding box center [197, 123] width 92 height 63
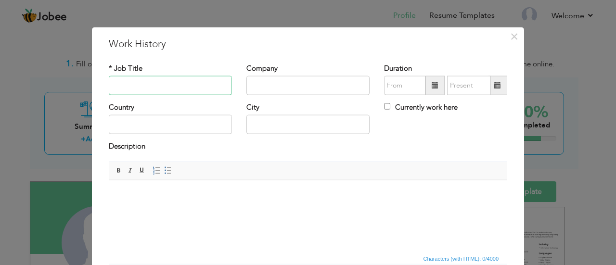
click at [122, 89] on input "text" at bounding box center [170, 85] width 123 height 19
type input "s"
type input "p"
type input "Press operator assembler"
click at [324, 83] on input "text" at bounding box center [307, 85] width 123 height 19
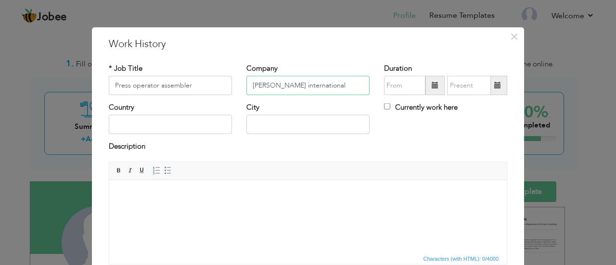
type input "stackpole international"
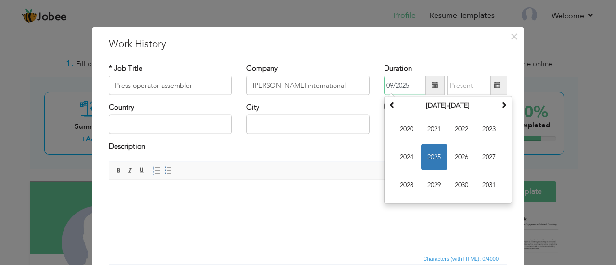
click at [396, 84] on input "09/2025" at bounding box center [404, 85] width 41 height 19
click at [457, 128] on span "2022" at bounding box center [461, 129] width 26 height 26
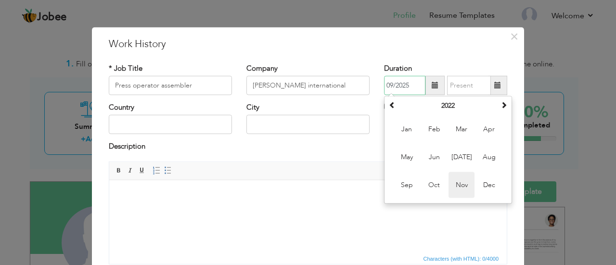
click at [448, 187] on span "Nov" at bounding box center [461, 185] width 26 height 26
type input "11/2022"
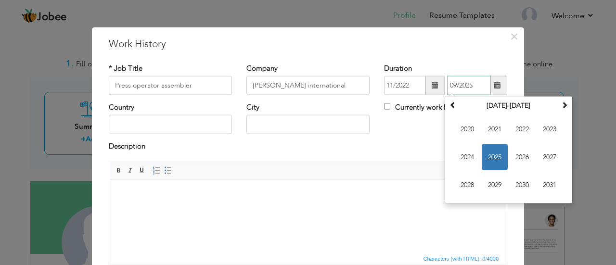
click at [464, 84] on input "09/2025" at bounding box center [469, 85] width 44 height 19
click at [547, 129] on span "2023" at bounding box center [549, 129] width 26 height 26
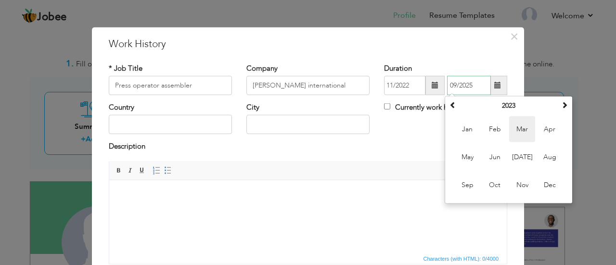
click at [520, 128] on span "Mar" at bounding box center [522, 129] width 26 height 26
type input "03/2023"
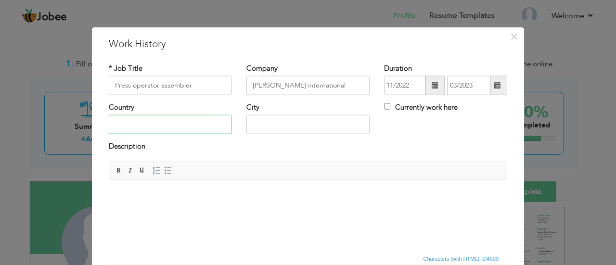
click at [192, 124] on input "text" at bounding box center [170, 124] width 123 height 19
type input "c"
type input "[GEOGRAPHIC_DATA]"
click at [255, 126] on input "text" at bounding box center [307, 124] width 123 height 19
type input "Stratford"
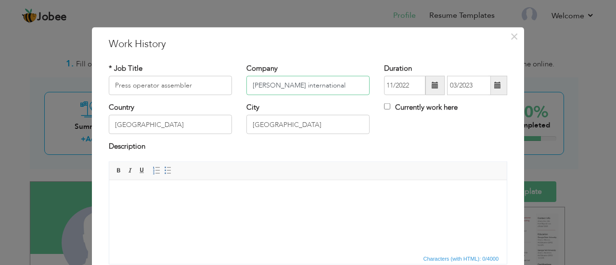
click at [251, 87] on input "stackpole international" at bounding box center [307, 85] width 123 height 19
click at [279, 85] on input "Stackpole international" at bounding box center [307, 85] width 123 height 19
type input "Stackpole International"
click at [126, 84] on input "Press operator assembler" at bounding box center [170, 85] width 123 height 19
click at [158, 84] on input "Press-operator assembler" at bounding box center [170, 85] width 123 height 19
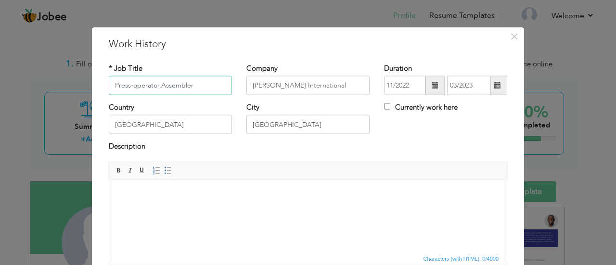
type input "Press-operator,Assembler"
click at [146, 192] on body at bounding box center [308, 194] width 378 height 10
click at [136, 198] on body at bounding box center [308, 194] width 378 height 10
drag, startPoint x: 163, startPoint y: 200, endPoint x: 126, endPoint y: 206, distance: 36.5
click at [126, 206] on html at bounding box center [307, 194] width 397 height 29
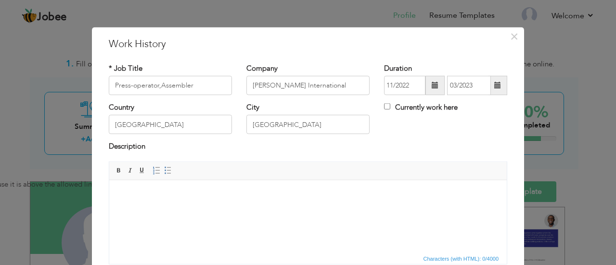
click at [126, 198] on body at bounding box center [308, 194] width 378 height 10
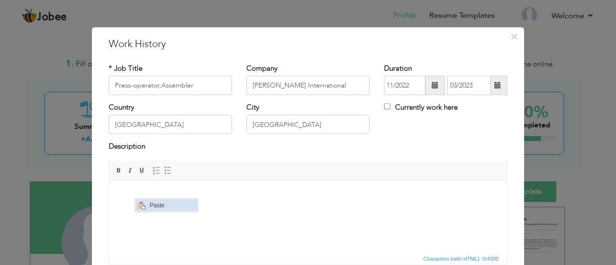
click at [145, 206] on span "Context Menu Options" at bounding box center [142, 205] width 8 height 8
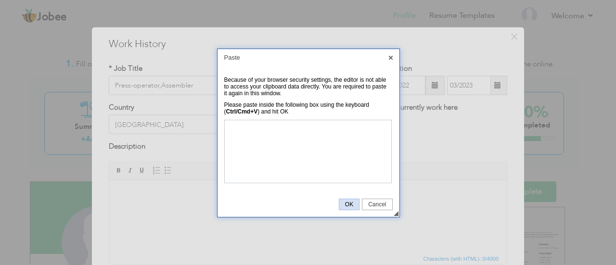
click at [346, 205] on span "OK" at bounding box center [349, 204] width 20 height 7
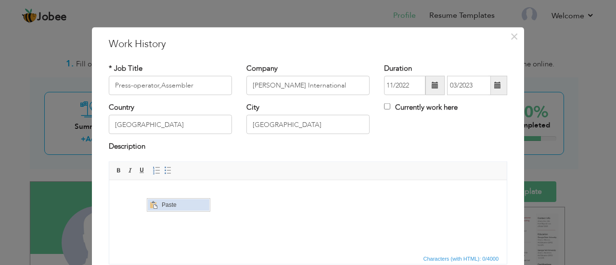
click at [174, 208] on span "Paste" at bounding box center [184, 205] width 50 height 12
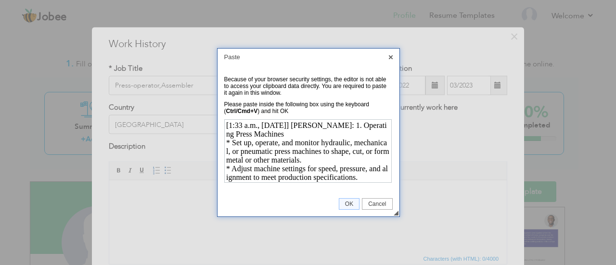
scroll to position [328, 0]
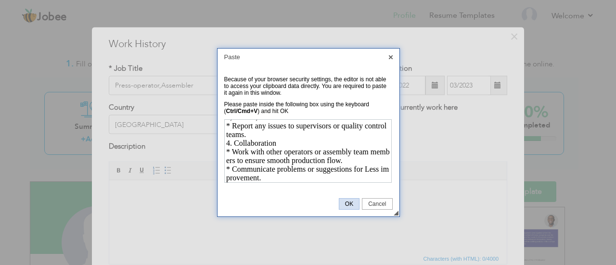
click at [346, 201] on span "OK" at bounding box center [349, 204] width 20 height 7
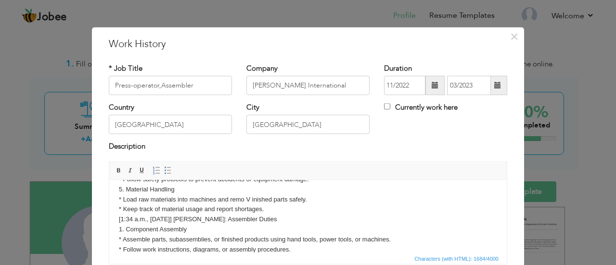
scroll to position [113, 0]
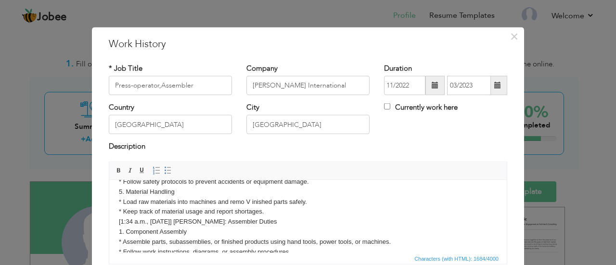
click at [205, 220] on body "[1:33 a.m., 2025-09-16] Prabh: 1. Operating Press Machines * Set up, operate, a…" at bounding box center [308, 211] width 378 height 270
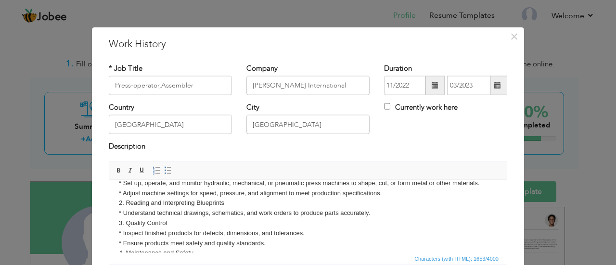
scroll to position [0, 0]
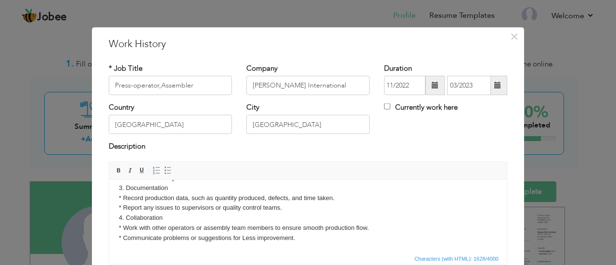
scroll to position [76, 0]
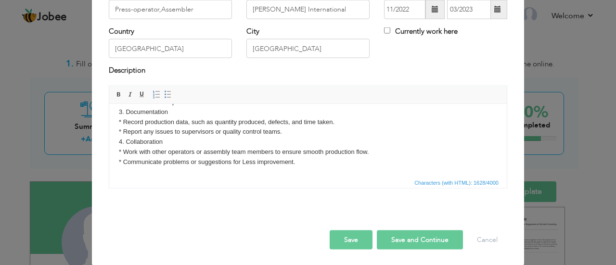
click at [343, 238] on button "Save" at bounding box center [350, 239] width 43 height 19
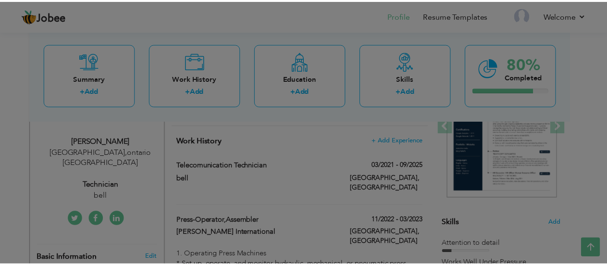
scroll to position [0, 0]
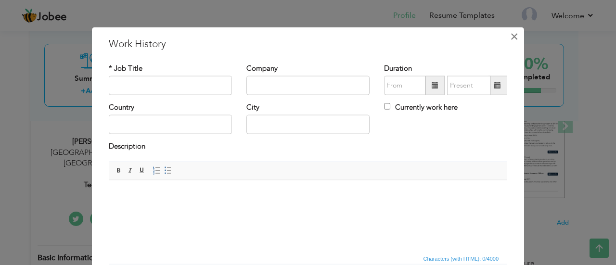
click at [510, 30] on span "×" at bounding box center [514, 35] width 8 height 17
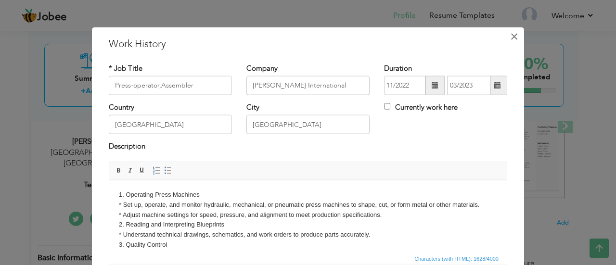
click at [510, 42] on span "×" at bounding box center [514, 35] width 8 height 17
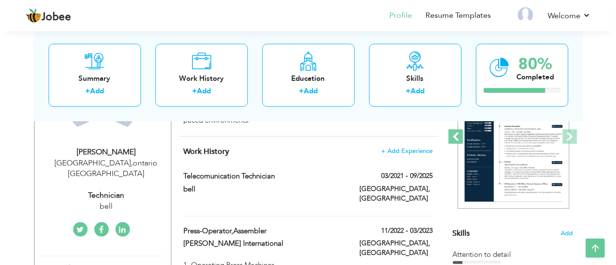
scroll to position [143, 0]
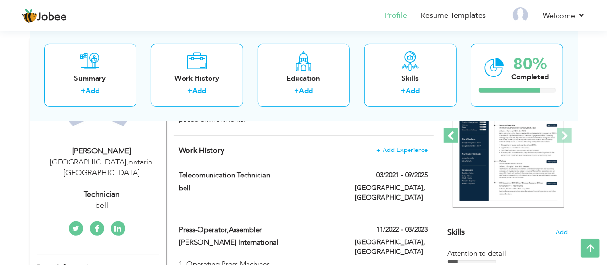
type input "telecomunication technician"
type input "bell"
type input "03/2021"
type input "09/2025"
type input "canada"
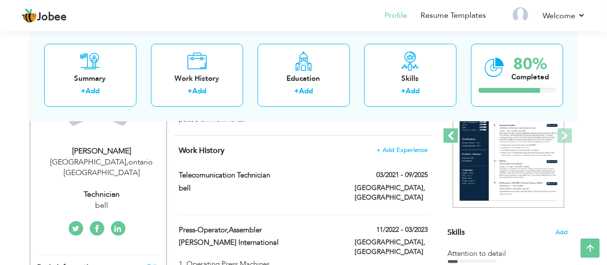
type input "stratford"
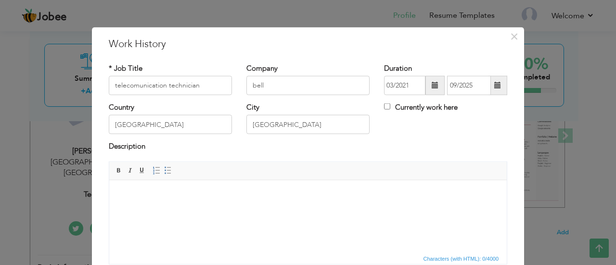
click at [340, 209] on html at bounding box center [307, 194] width 397 height 29
click at [181, 191] on body at bounding box center [308, 194] width 378 height 10
click at [165, 206] on span "Paste" at bounding box center [179, 202] width 50 height 12
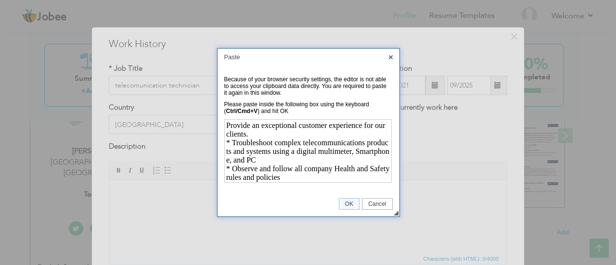
scroll to position [172, 0]
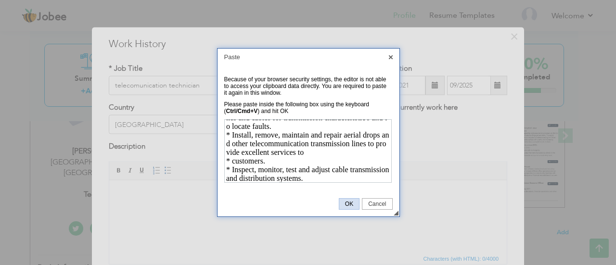
click at [352, 204] on span "OK" at bounding box center [349, 204] width 20 height 7
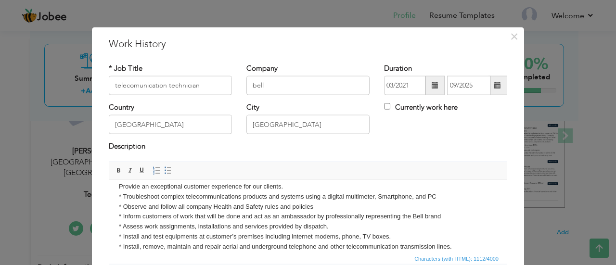
scroll to position [0, 0]
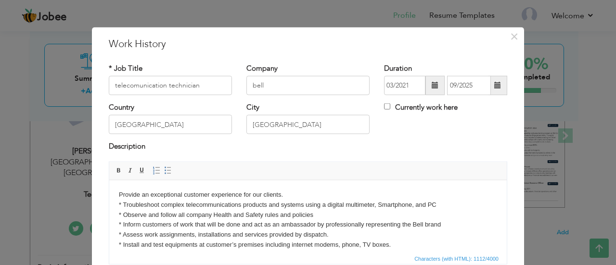
click at [119, 194] on body "Provide an exceptional customer experience for our clients. * Troubleshoot comp…" at bounding box center [308, 249] width 378 height 120
click at [164, 172] on span at bounding box center [168, 170] width 8 height 8
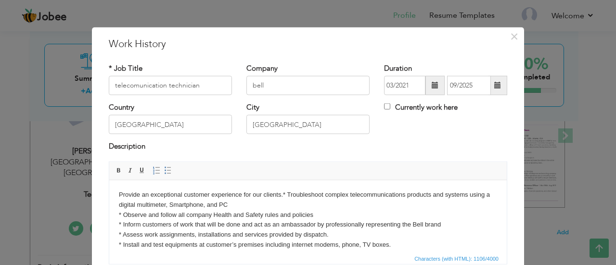
click at [281, 191] on body "Provide an exceptional customer experience for our clients. * Troubleshoot comp…" at bounding box center [308, 249] width 378 height 120
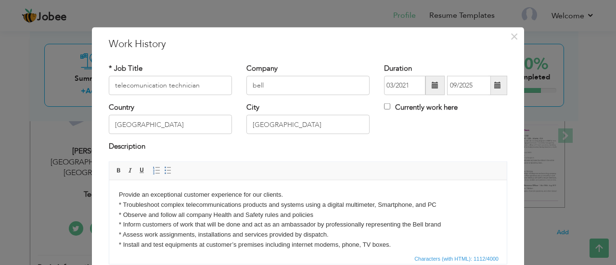
click at [119, 190] on body "Provide an exceptional customer experience for our clients. ​​​​​​​ * Troublesh…" at bounding box center [308, 249] width 378 height 120
click at [153, 169] on span at bounding box center [156, 170] width 8 height 8
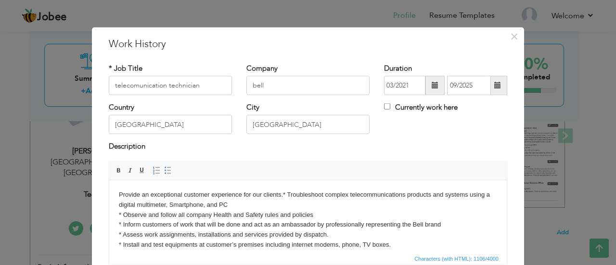
click at [285, 200] on body "Provide an exceptional customer experience for our clients. * Troubleshoot comp…" at bounding box center [308, 249] width 378 height 120
click at [286, 192] on body "Provide an exceptional customer experience for our clients. * Troubleshoot comp…" at bounding box center [308, 249] width 378 height 120
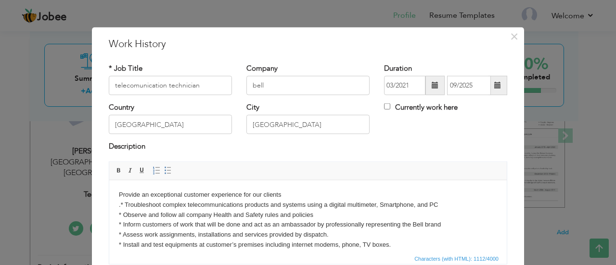
click at [121, 193] on body "Provide an exceptional customer experience for our clients ​​​​​​​ . * Troubles…" at bounding box center [308, 249] width 378 height 120
click at [120, 207] on body "*Provide an exceptional customer experience for our clients ​​​​​​​ . * Trouble…" at bounding box center [308, 249] width 378 height 120
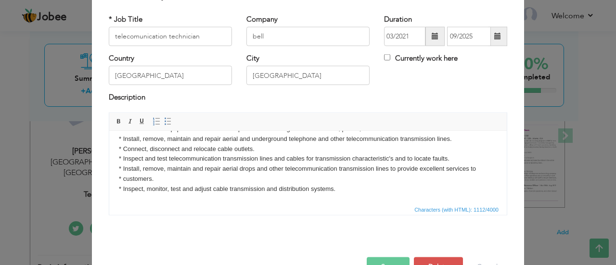
scroll to position [76, 0]
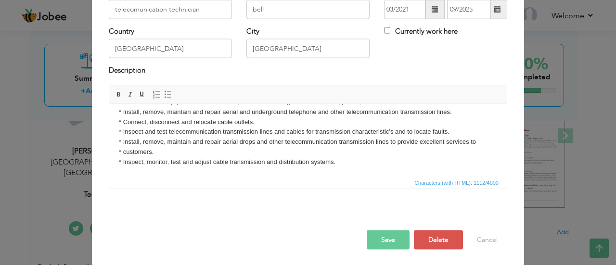
click at [0, 0] on span "button" at bounding box center [0, 0] width 0 height 0
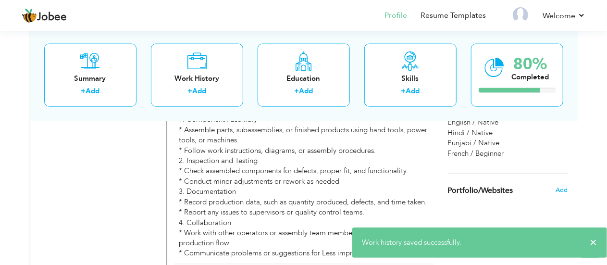
scroll to position [736, 0]
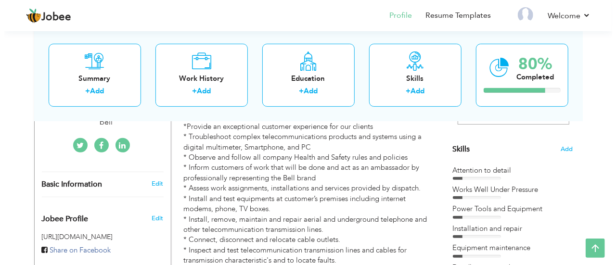
scroll to position [226, 0]
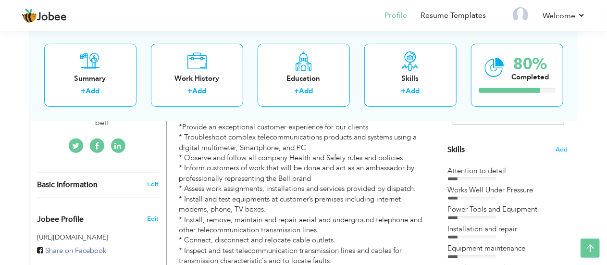
click at [488, 173] on div "Attention to detail" at bounding box center [508, 171] width 120 height 10
click at [465, 173] on div "Attention to detail" at bounding box center [508, 171] width 120 height 10
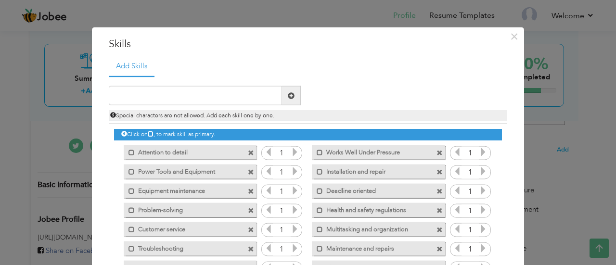
click at [291, 153] on icon at bounding box center [294, 152] width 9 height 9
click at [291, 152] on icon at bounding box center [294, 152] width 9 height 9
click at [292, 151] on icon at bounding box center [294, 152] width 9 height 9
click at [291, 152] on icon at bounding box center [294, 152] width 9 height 9
click at [293, 151] on icon at bounding box center [294, 152] width 9 height 9
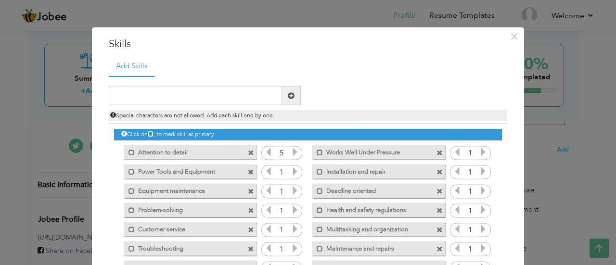
click at [293, 153] on icon at bounding box center [294, 152] width 9 height 9
click at [290, 155] on icon at bounding box center [294, 152] width 9 height 9
click at [292, 173] on icon at bounding box center [294, 171] width 9 height 9
click at [292, 176] on icon at bounding box center [294, 171] width 9 height 9
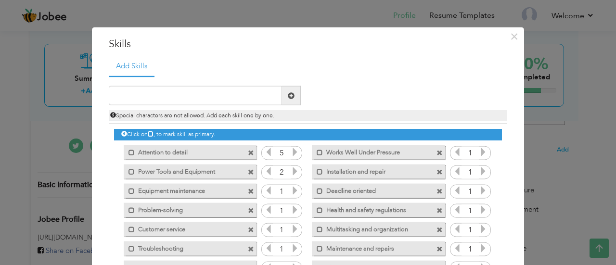
click at [293, 174] on icon at bounding box center [294, 171] width 9 height 9
click at [291, 172] on icon at bounding box center [294, 171] width 9 height 9
click at [293, 173] on icon at bounding box center [294, 171] width 9 height 9
click at [292, 174] on icon at bounding box center [294, 171] width 9 height 9
click at [291, 175] on icon at bounding box center [294, 171] width 9 height 9
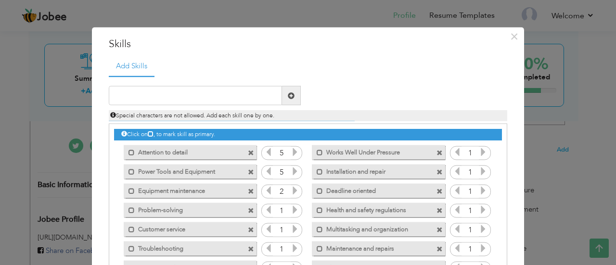
click at [293, 189] on icon at bounding box center [294, 190] width 9 height 9
click at [290, 193] on icon at bounding box center [294, 190] width 9 height 9
click at [292, 193] on icon at bounding box center [294, 190] width 9 height 9
click at [291, 192] on icon at bounding box center [294, 190] width 9 height 9
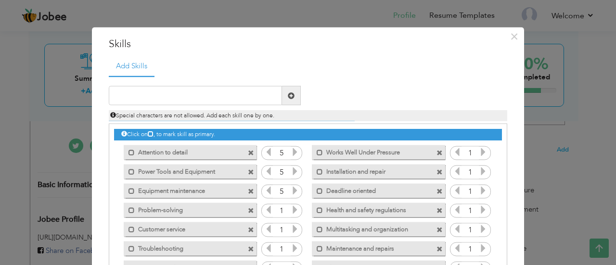
click at [290, 192] on icon at bounding box center [294, 190] width 9 height 9
click at [293, 206] on icon at bounding box center [294, 209] width 9 height 9
click at [290, 211] on icon at bounding box center [294, 209] width 9 height 9
click at [290, 212] on icon at bounding box center [294, 209] width 9 height 9
click at [292, 213] on icon at bounding box center [294, 209] width 9 height 9
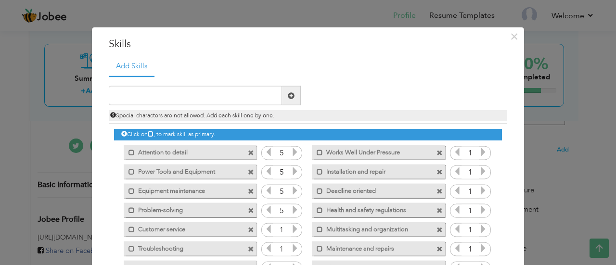
click at [292, 214] on icon at bounding box center [294, 209] width 9 height 9
click at [290, 213] on icon at bounding box center [294, 209] width 9 height 9
click at [293, 225] on icon at bounding box center [294, 229] width 9 height 9
click at [293, 226] on icon at bounding box center [294, 229] width 9 height 9
click at [293, 230] on icon at bounding box center [294, 229] width 9 height 9
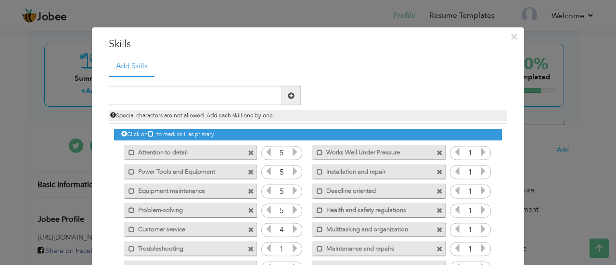
click at [292, 232] on icon at bounding box center [294, 229] width 9 height 9
click at [291, 233] on icon at bounding box center [294, 229] width 9 height 9
click at [290, 233] on icon at bounding box center [294, 229] width 9 height 9
click at [290, 251] on icon at bounding box center [294, 248] width 9 height 9
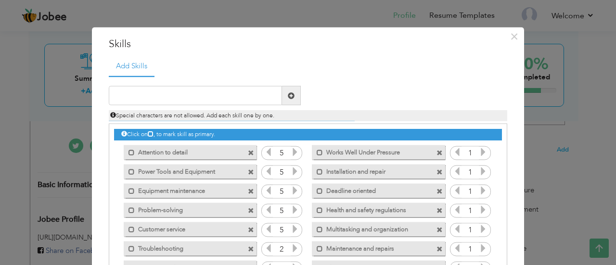
click at [291, 248] on icon at bounding box center [294, 248] width 9 height 9
click at [292, 249] on icon at bounding box center [294, 248] width 9 height 9
click at [291, 249] on icon at bounding box center [294, 248] width 9 height 9
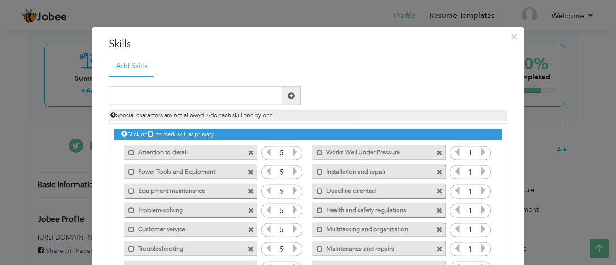
click at [479, 156] on icon at bounding box center [483, 152] width 9 height 9
click at [479, 155] on icon at bounding box center [483, 152] width 9 height 9
click at [479, 154] on icon at bounding box center [483, 152] width 9 height 9
click at [479, 156] on icon at bounding box center [483, 152] width 9 height 9
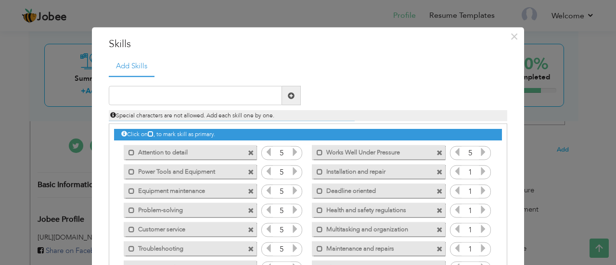
click at [479, 172] on icon at bounding box center [483, 171] width 9 height 9
click at [480, 174] on icon at bounding box center [483, 171] width 9 height 9
click at [479, 172] on icon at bounding box center [483, 171] width 9 height 9
click at [480, 172] on icon at bounding box center [483, 171] width 9 height 9
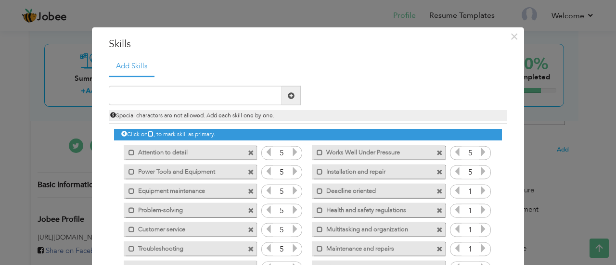
click at [480, 176] on icon at bounding box center [483, 171] width 9 height 9
click at [479, 190] on icon at bounding box center [483, 190] width 9 height 9
click at [479, 189] on icon at bounding box center [483, 190] width 9 height 9
click at [479, 195] on icon at bounding box center [483, 190] width 9 height 9
click at [479, 193] on icon at bounding box center [483, 190] width 9 height 9
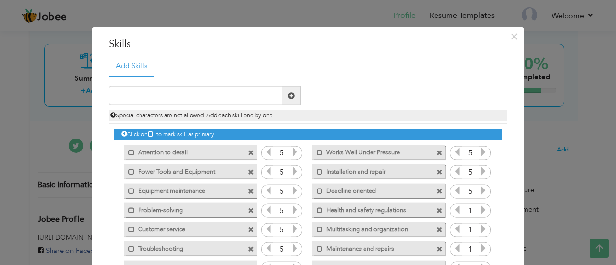
click at [479, 194] on icon at bounding box center [483, 190] width 9 height 9
click at [479, 207] on icon at bounding box center [483, 209] width 9 height 9
click at [479, 212] on icon at bounding box center [483, 209] width 9 height 9
click at [479, 213] on icon at bounding box center [483, 209] width 9 height 9
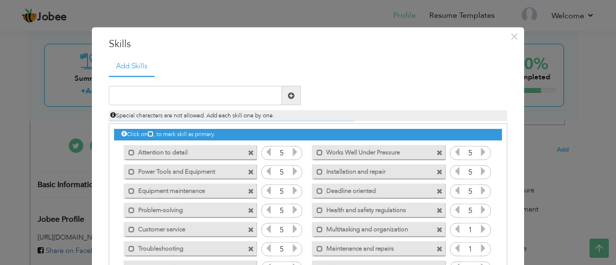
click at [479, 214] on icon at bounding box center [483, 209] width 9 height 9
click at [479, 227] on icon at bounding box center [483, 229] width 9 height 9
click at [479, 232] on icon at bounding box center [483, 229] width 9 height 9
click at [479, 244] on icon at bounding box center [483, 248] width 9 height 9
click at [479, 233] on icon at bounding box center [483, 229] width 9 height 9
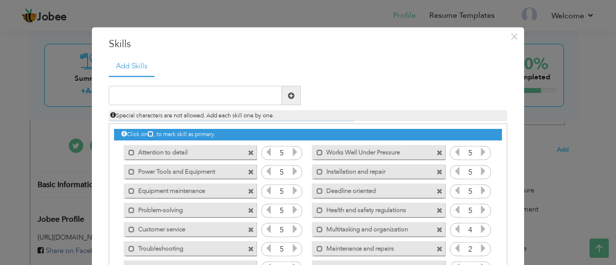
click at [479, 233] on icon at bounding box center [483, 229] width 9 height 9
click at [479, 245] on icon at bounding box center [483, 248] width 9 height 9
click at [479, 231] on icon at bounding box center [483, 229] width 9 height 9
click at [479, 232] on icon at bounding box center [483, 229] width 9 height 9
click at [479, 248] on icon at bounding box center [483, 248] width 9 height 9
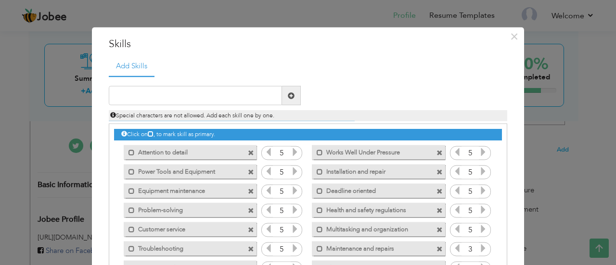
click at [481, 249] on icon at bounding box center [483, 248] width 9 height 9
click at [479, 249] on icon at bounding box center [483, 248] width 9 height 9
click at [479, 248] on icon at bounding box center [483, 248] width 9 height 9
click at [480, 250] on icon at bounding box center [483, 248] width 9 height 9
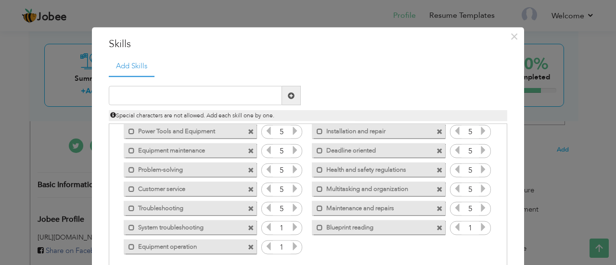
click at [479, 231] on icon at bounding box center [483, 227] width 9 height 9
click at [290, 230] on icon at bounding box center [294, 227] width 9 height 9
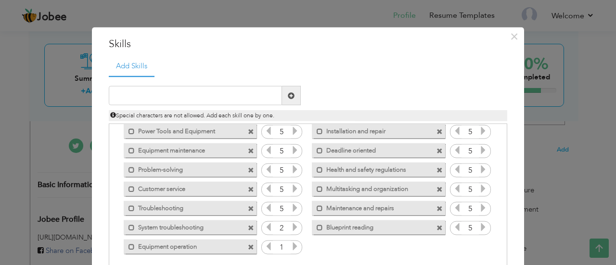
click at [290, 230] on icon at bounding box center [294, 227] width 9 height 9
click at [292, 227] on icon at bounding box center [294, 227] width 9 height 9
click at [292, 228] on icon at bounding box center [294, 227] width 9 height 9
click at [292, 227] on icon at bounding box center [294, 227] width 9 height 9
click at [292, 244] on icon at bounding box center [294, 246] width 9 height 9
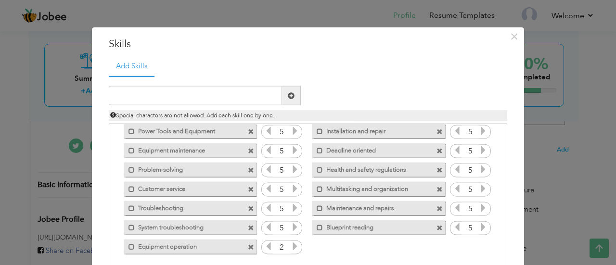
click at [293, 247] on icon at bounding box center [294, 246] width 9 height 9
click at [293, 248] on icon at bounding box center [294, 246] width 9 height 9
click at [293, 245] on icon at bounding box center [294, 246] width 9 height 9
click at [292, 247] on icon at bounding box center [294, 246] width 9 height 9
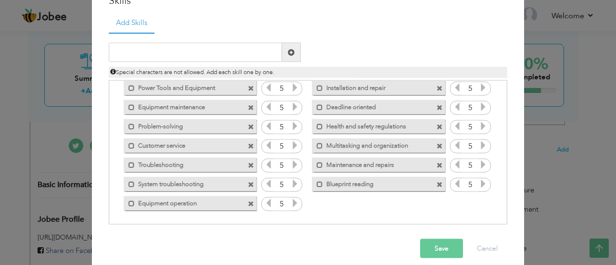
scroll to position [53, 0]
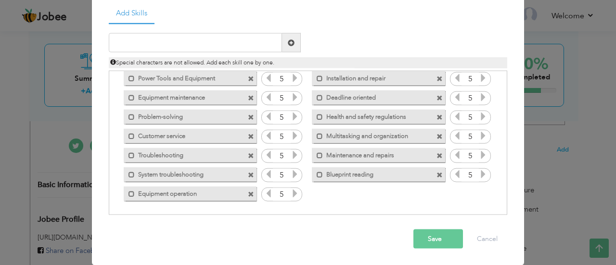
click at [441, 236] on span "button" at bounding box center [444, 238] width 7 height 7
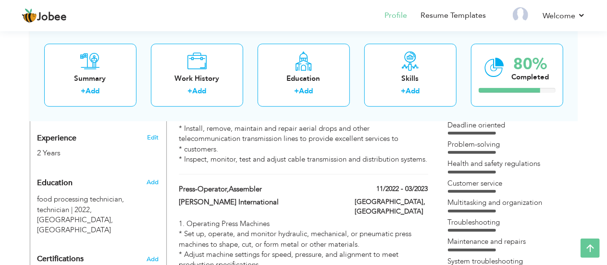
scroll to position [368, 0]
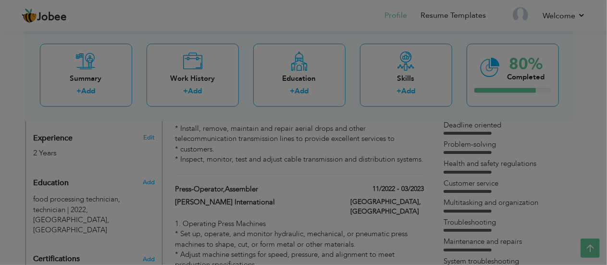
click at [47, 188] on div at bounding box center [303, 132] width 607 height 265
type input "food processing technician"
type input "technician"
type input "2022"
type input "conestoga college"
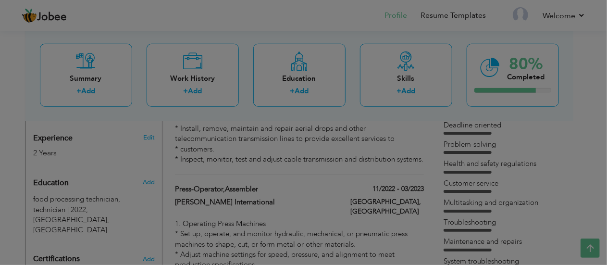
type input "3.6"
radio input "true"
type input "cambridge"
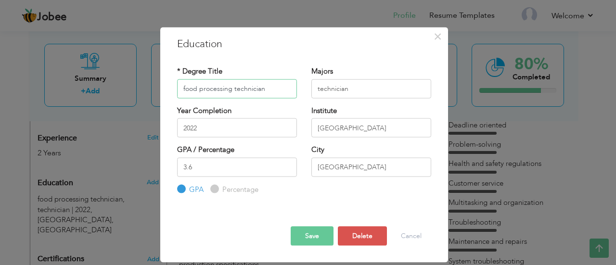
click at [186, 90] on input "food processing technician" at bounding box center [237, 88] width 120 height 19
click at [207, 86] on input "Food processing technician" at bounding box center [237, 88] width 120 height 19
click at [240, 87] on input "Food Processing technician" at bounding box center [237, 88] width 120 height 19
type input "Food Processing Technician"
click at [317, 88] on input "technician" at bounding box center [371, 88] width 120 height 19
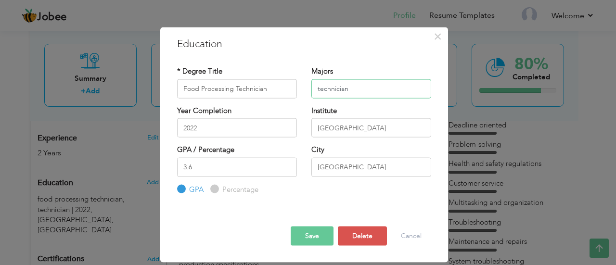
click at [326, 89] on input "technician" at bounding box center [371, 88] width 120 height 19
type input "Technician"
click at [322, 130] on input "conestoga college" at bounding box center [371, 127] width 120 height 19
click at [353, 129] on input "Conestoga college" at bounding box center [371, 127] width 120 height 19
type input "Conestoga College"
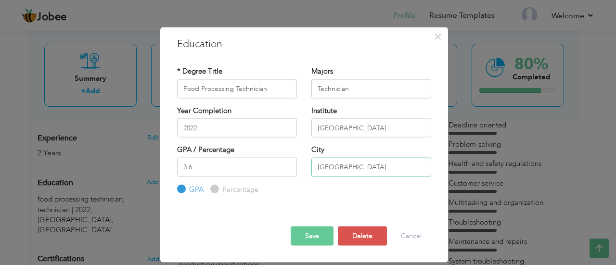
click at [319, 168] on input "cambridge" at bounding box center [371, 166] width 120 height 19
type input "Cambridge"
click at [0, 0] on span "button" at bounding box center [0, 0] width 0 height 0
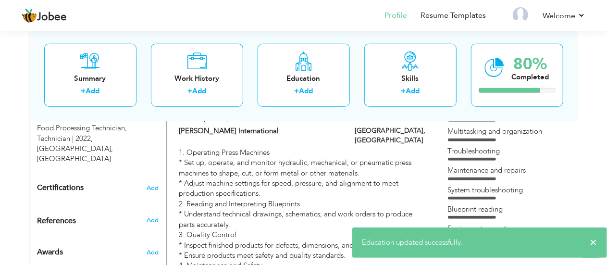
scroll to position [442, 0]
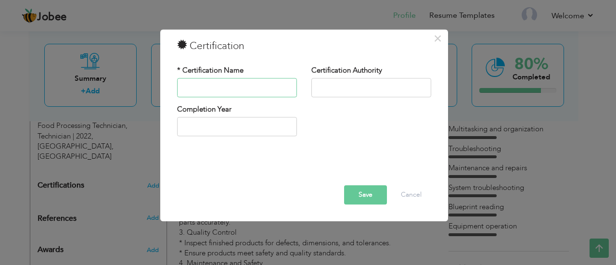
type input "u"
type input "OHS"
click at [364, 90] on input "text" at bounding box center [371, 87] width 120 height 19
type input "b"
type input "Bell"
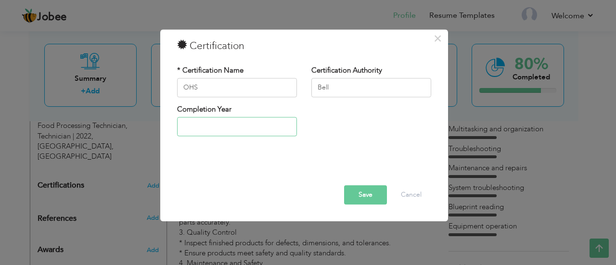
click at [188, 125] on input "text" at bounding box center [237, 126] width 120 height 19
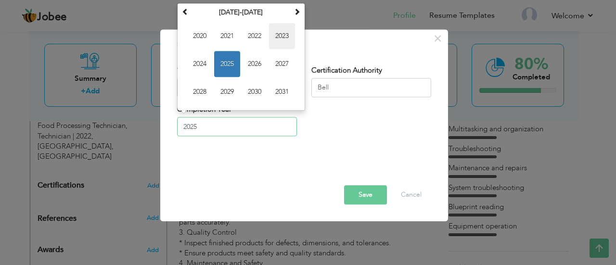
click at [281, 34] on span "2023" at bounding box center [282, 36] width 26 height 26
type input "2023"
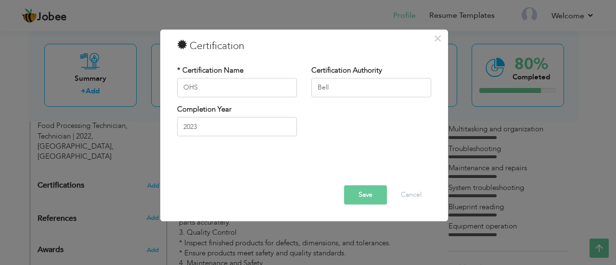
click at [362, 192] on button "Save" at bounding box center [365, 194] width 43 height 19
type input "WHS"
click at [353, 88] on input "text" at bounding box center [371, 87] width 120 height 19
type input "Bell"
click at [262, 128] on input "text" at bounding box center [237, 126] width 120 height 19
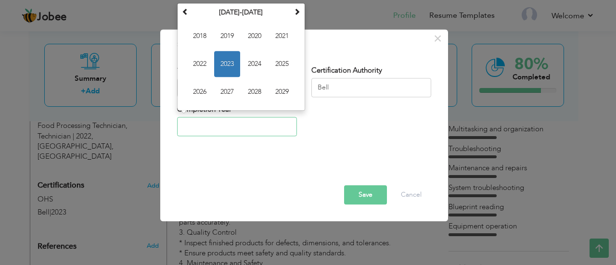
click at [231, 60] on span "2023" at bounding box center [227, 64] width 26 height 26
type input "2023"
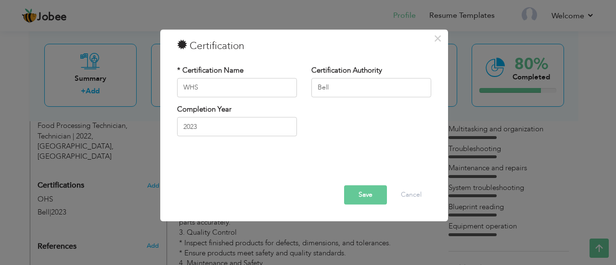
click at [361, 192] on button "Save" at bounding box center [365, 194] width 43 height 19
type input "HSE"
click at [355, 86] on input "text" at bounding box center [371, 87] width 120 height 19
type input "Bell"
click at [243, 125] on input "text" at bounding box center [237, 126] width 120 height 19
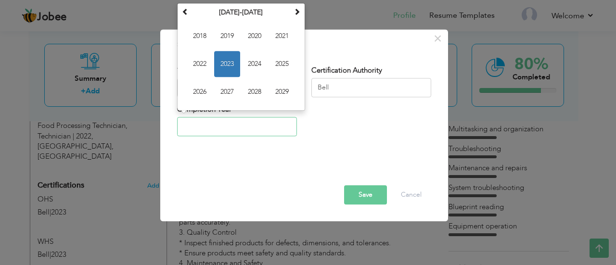
click at [232, 64] on span "2023" at bounding box center [227, 64] width 26 height 26
type input "2023"
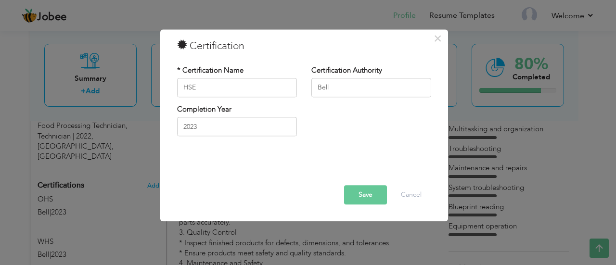
click at [364, 194] on button "Save" at bounding box center [365, 194] width 43 height 19
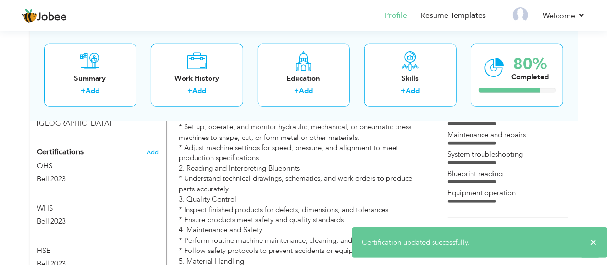
scroll to position [473, 0]
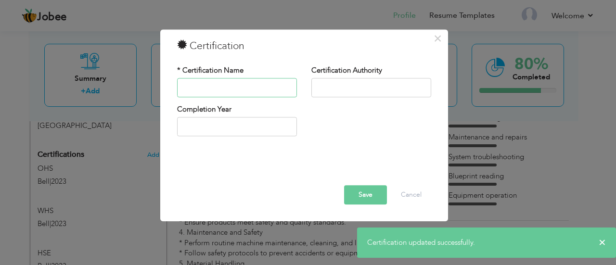
click at [248, 87] on input "text" at bounding box center [237, 87] width 120 height 19
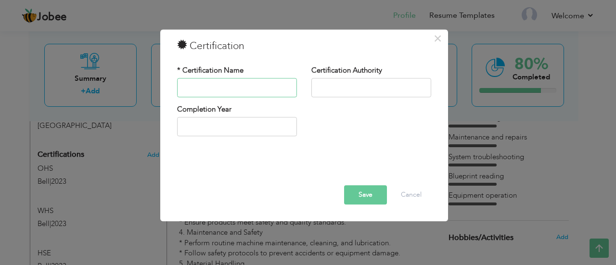
type input "e"
type input "EHS"
click at [360, 88] on input "text" at bounding box center [371, 87] width 120 height 19
click at [239, 131] on input "text" at bounding box center [237, 126] width 120 height 19
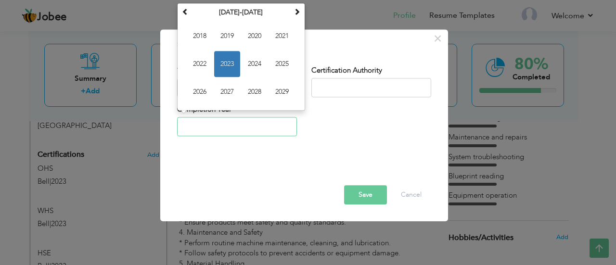
click at [234, 60] on span "2023" at bounding box center [227, 64] width 26 height 26
type input "2023"
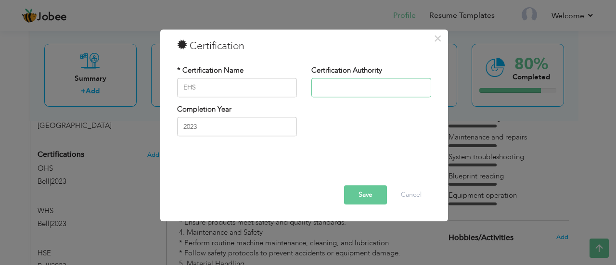
click at [366, 87] on input "text" at bounding box center [371, 87] width 120 height 19
type input "Bell"
click at [0, 0] on span "button" at bounding box center [0, 0] width 0 height 0
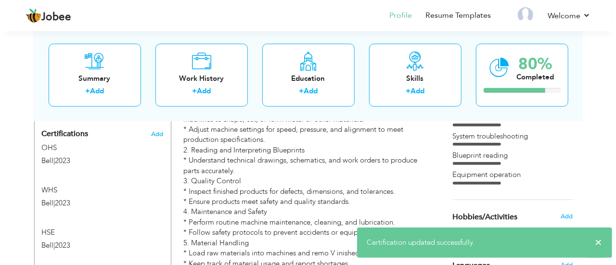
scroll to position [504, 0]
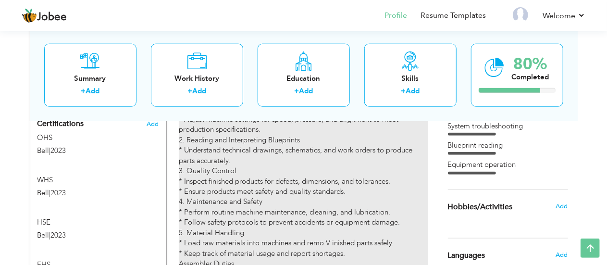
type input "Press-operator,Assembler"
type input "Stackpole International"
type input "11/2022"
type input "03/2023"
type input "[GEOGRAPHIC_DATA]"
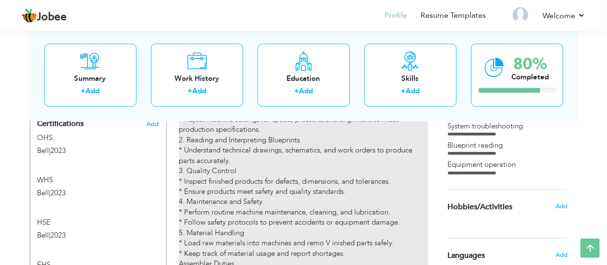
type input "Stratford"
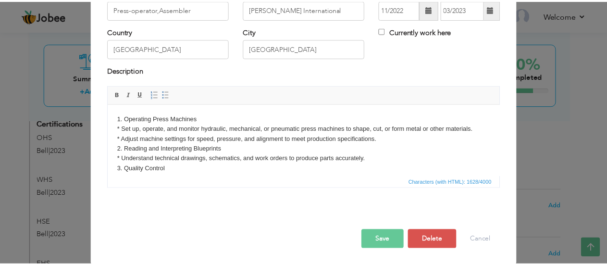
scroll to position [0, 0]
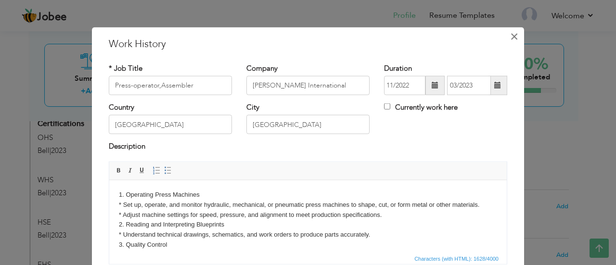
click at [514, 37] on button "×" at bounding box center [513, 35] width 15 height 15
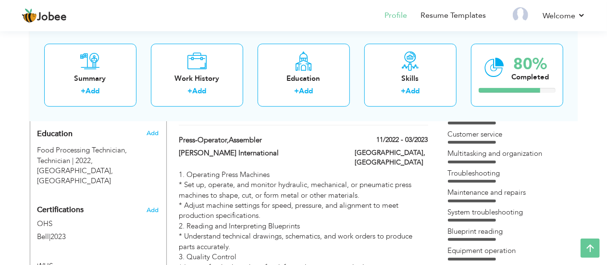
scroll to position [418, 0]
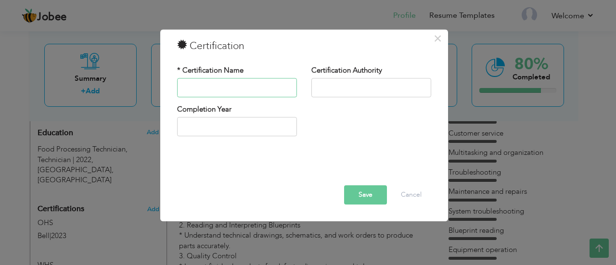
type input "c"
type input "CPR"
click at [334, 96] on input "text" at bounding box center [371, 87] width 120 height 19
type input "r"
type input "RESCUE 7"
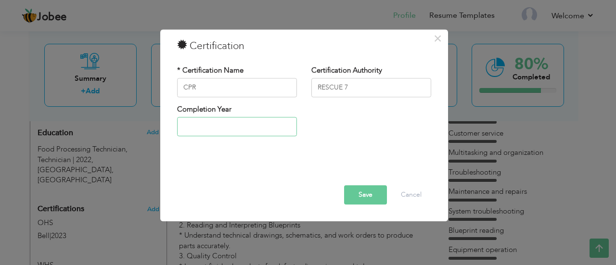
click at [236, 124] on input "text" at bounding box center [237, 126] width 120 height 19
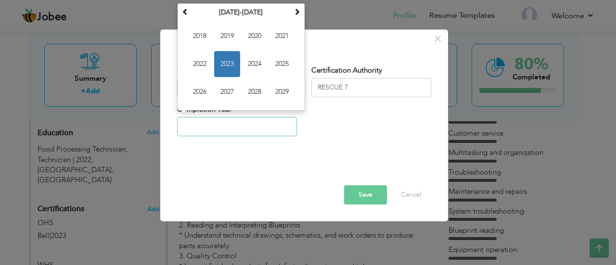
click at [232, 63] on span "2023" at bounding box center [227, 64] width 26 height 26
type input "2023"
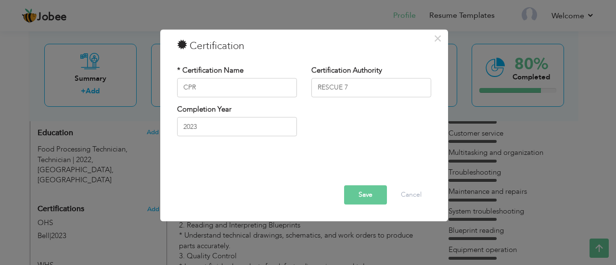
click at [364, 197] on button "Save" at bounding box center [365, 194] width 43 height 19
type input "s"
type input "SMART SERVE"
click at [355, 86] on input "text" at bounding box center [371, 87] width 120 height 19
click at [239, 130] on input "text" at bounding box center [237, 126] width 120 height 19
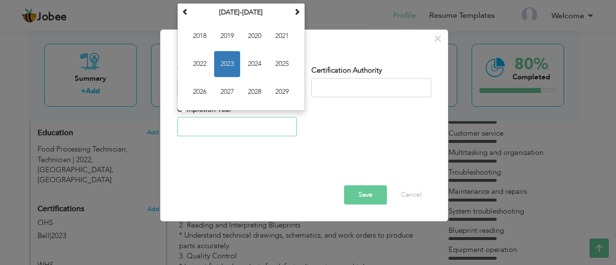
click at [232, 63] on span "2023" at bounding box center [227, 64] width 26 height 26
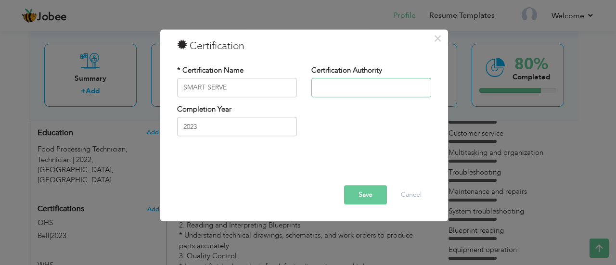
click at [357, 84] on input "text" at bounding box center [371, 87] width 120 height 19
click at [233, 122] on input "2023" at bounding box center [237, 126] width 120 height 19
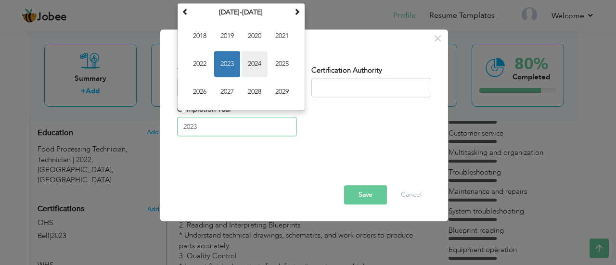
click at [255, 66] on span "2024" at bounding box center [254, 64] width 26 height 26
type input "2024"
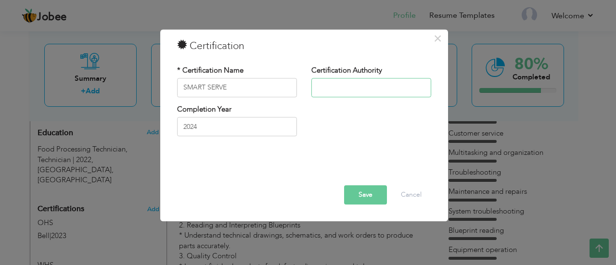
click at [353, 84] on input "text" at bounding box center [371, 87] width 120 height 19
type input "s"
type input "Smart serve"
click at [0, 0] on span "button" at bounding box center [0, 0] width 0 height 0
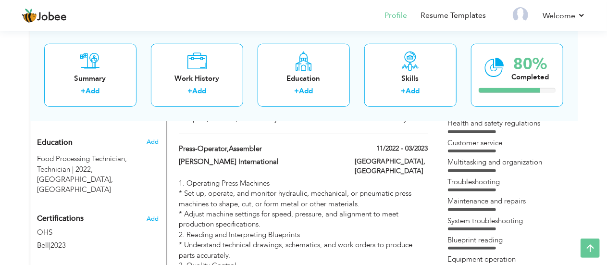
scroll to position [407, 0]
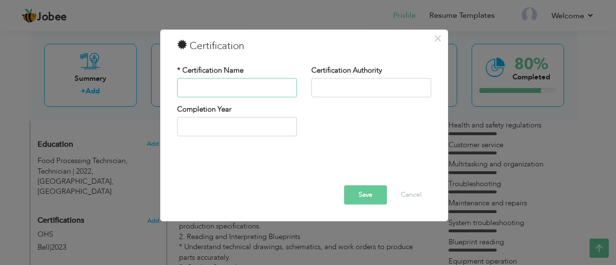
click at [231, 85] on input "text" at bounding box center [237, 87] width 120 height 19
type input "d"
type input "FIRST AID"
click at [373, 85] on input "text" at bounding box center [371, 87] width 120 height 19
type input "RESCUE 7"
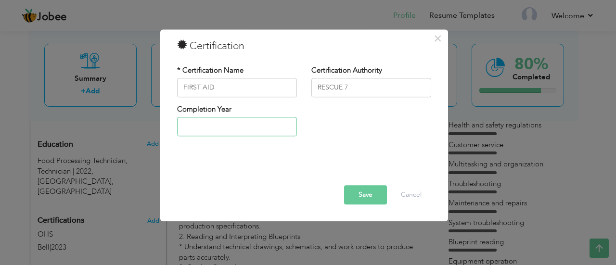
click at [248, 123] on input "text" at bounding box center [237, 126] width 120 height 19
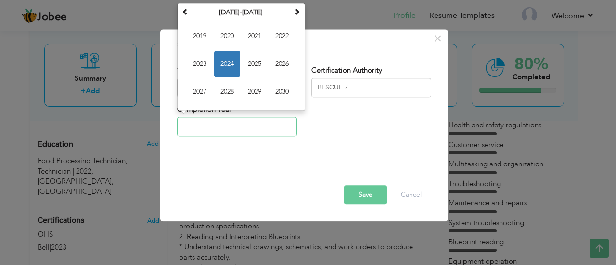
click at [233, 64] on span "2024" at bounding box center [227, 64] width 26 height 26
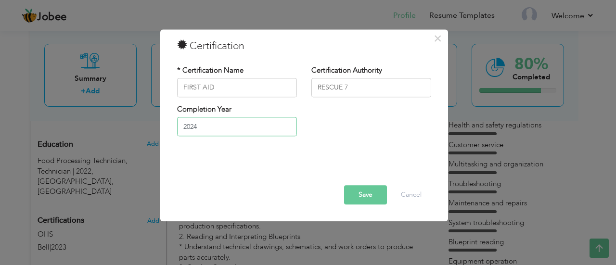
click at [222, 130] on input "2024" at bounding box center [237, 126] width 120 height 19
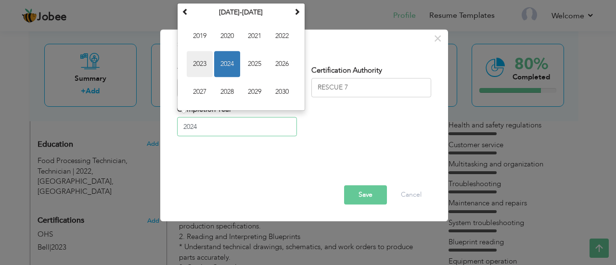
click at [201, 66] on span "2023" at bounding box center [200, 64] width 26 height 26
type input "2023"
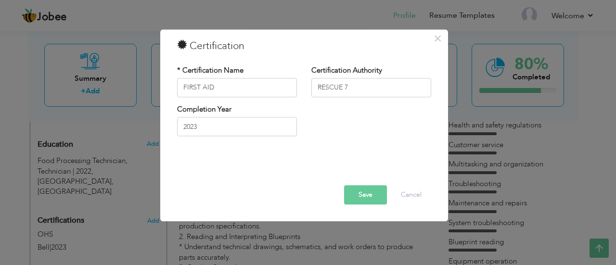
click at [363, 197] on button "Save" at bounding box center [365, 194] width 43 height 19
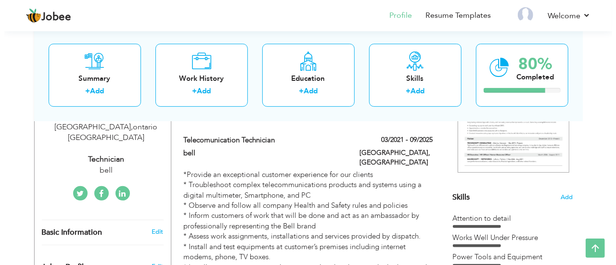
scroll to position [176, 0]
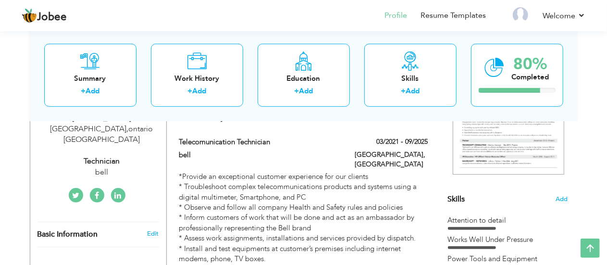
type input "[PERSON_NAME]"
type input "6474823605"
select select "number:38"
type input "[GEOGRAPHIC_DATA]"
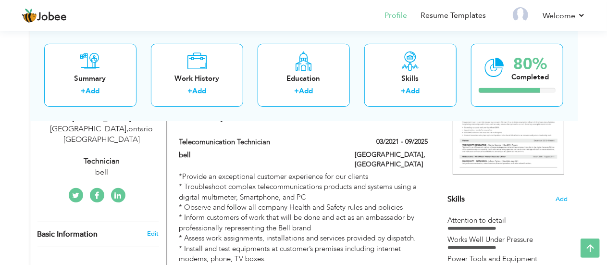
type input "[GEOGRAPHIC_DATA]"
select select "number:4"
type input "bell"
type input "technician"
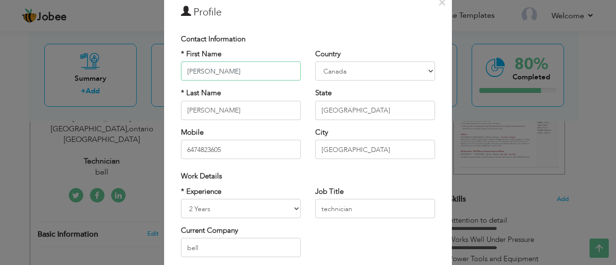
scroll to position [34, 0]
click at [189, 105] on input "[PERSON_NAME]" at bounding box center [241, 110] width 120 height 19
type input "[PERSON_NAME]"
click at [317, 108] on input "[GEOGRAPHIC_DATA]" at bounding box center [375, 110] width 120 height 19
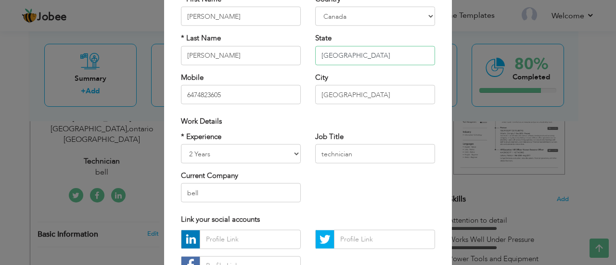
scroll to position [94, 0]
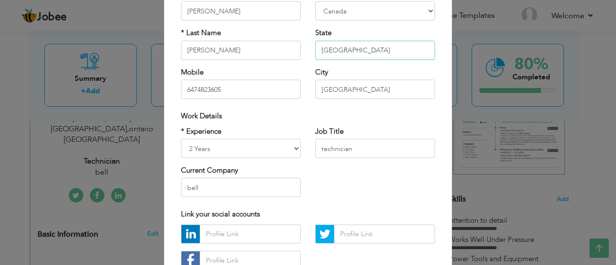
type input "Ontario"
click at [319, 150] on input "technician" at bounding box center [375, 148] width 120 height 19
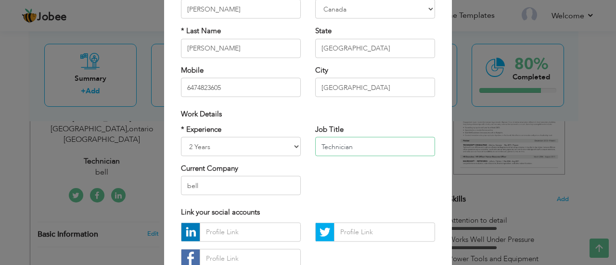
scroll to position [113, 0]
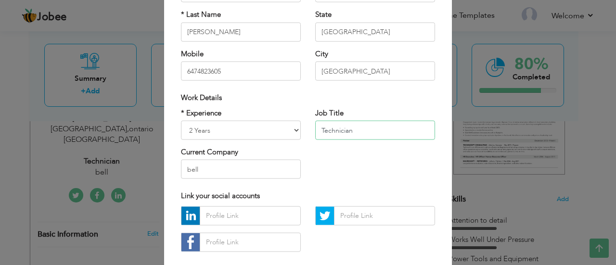
type input "Technician"
click at [189, 169] on input "bell" at bounding box center [241, 169] width 120 height 19
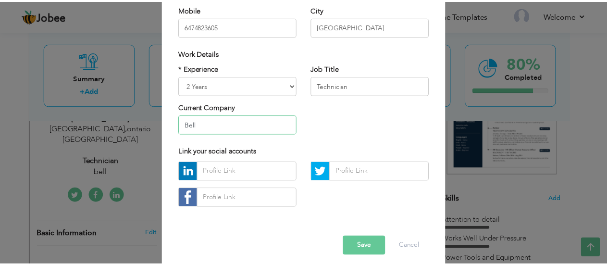
scroll to position [164, 0]
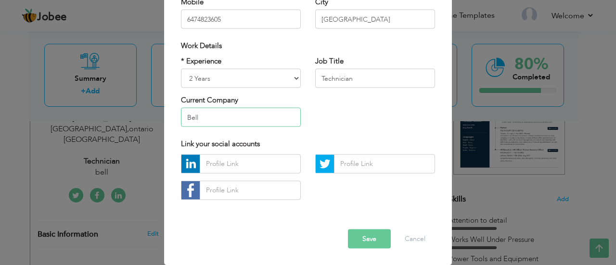
type input "Bell"
click at [364, 239] on button "Save" at bounding box center [369, 238] width 43 height 19
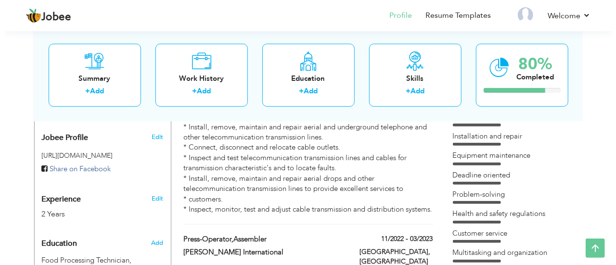
scroll to position [321, 0]
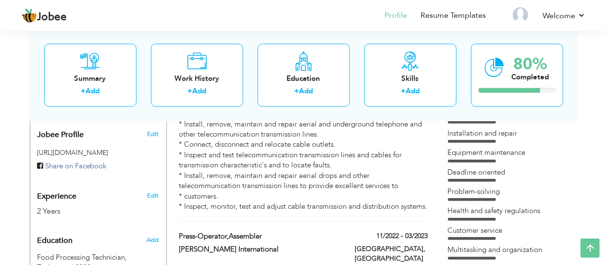
type input "telecomunication technician"
type input "bell"
type input "03/2021"
type input "09/2025"
type input "canada"
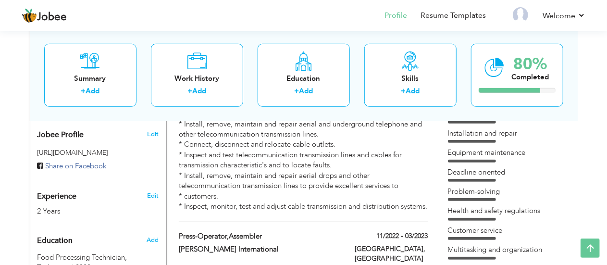
type input "stratford"
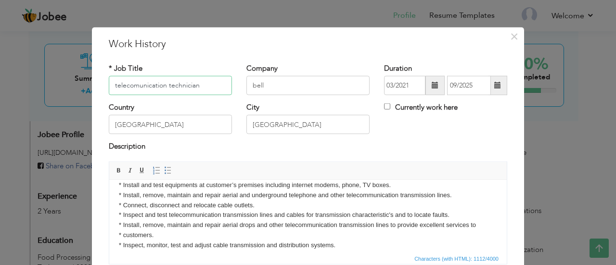
scroll to position [67, 0]
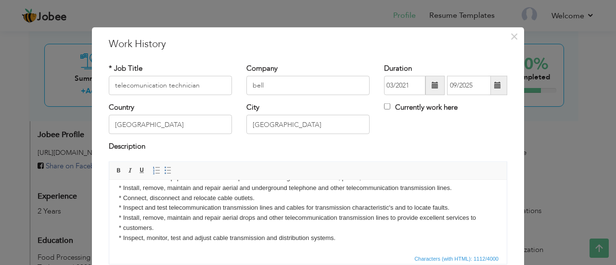
click at [347, 238] on body "*Provide an exceptional customer experience for our clients * Troubleshoot comp…" at bounding box center [308, 183] width 378 height 120
